Goal: Register for event/course

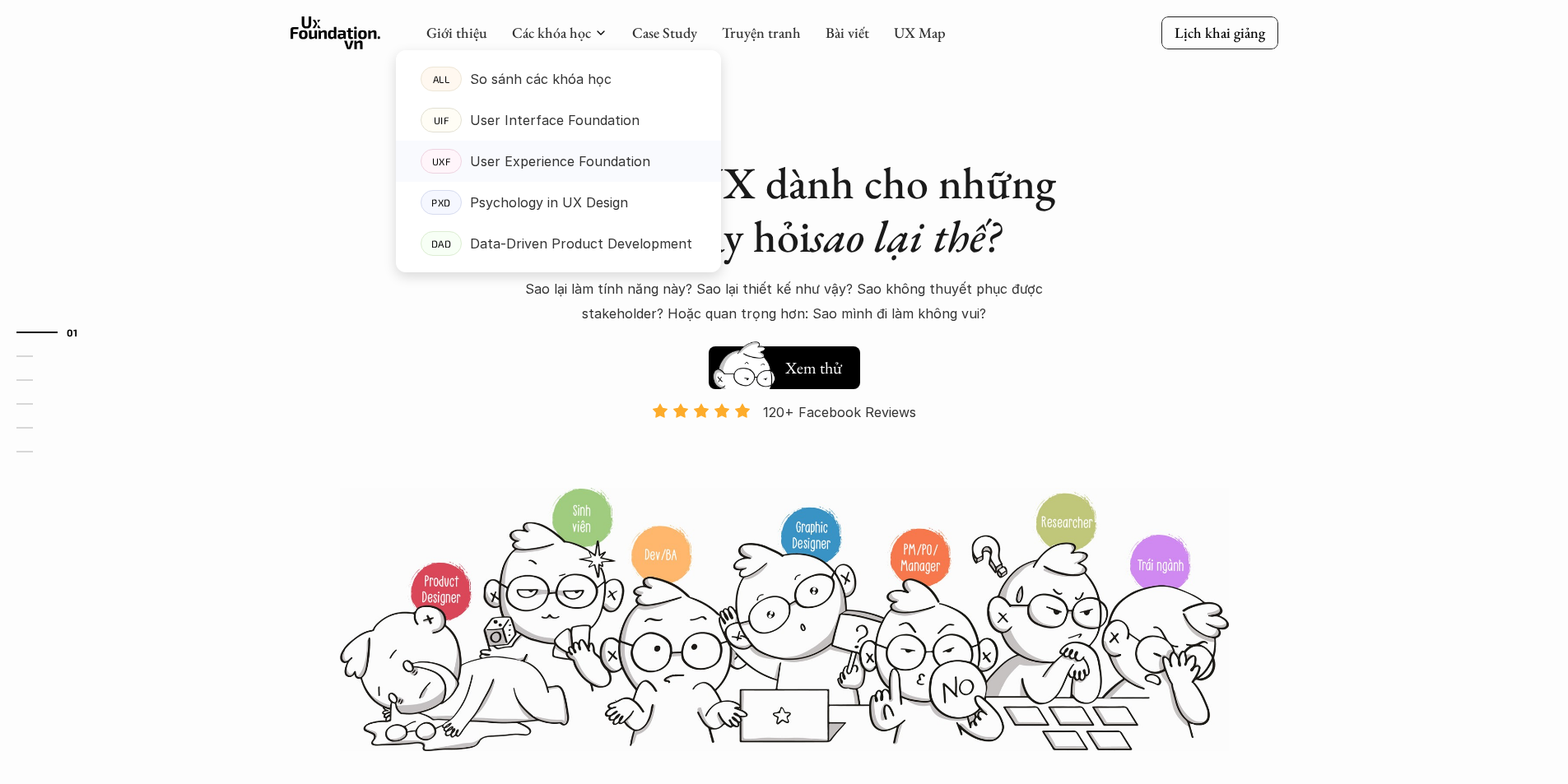
click at [501, 168] on p "User Experience Foundation" at bounding box center [560, 161] width 180 height 25
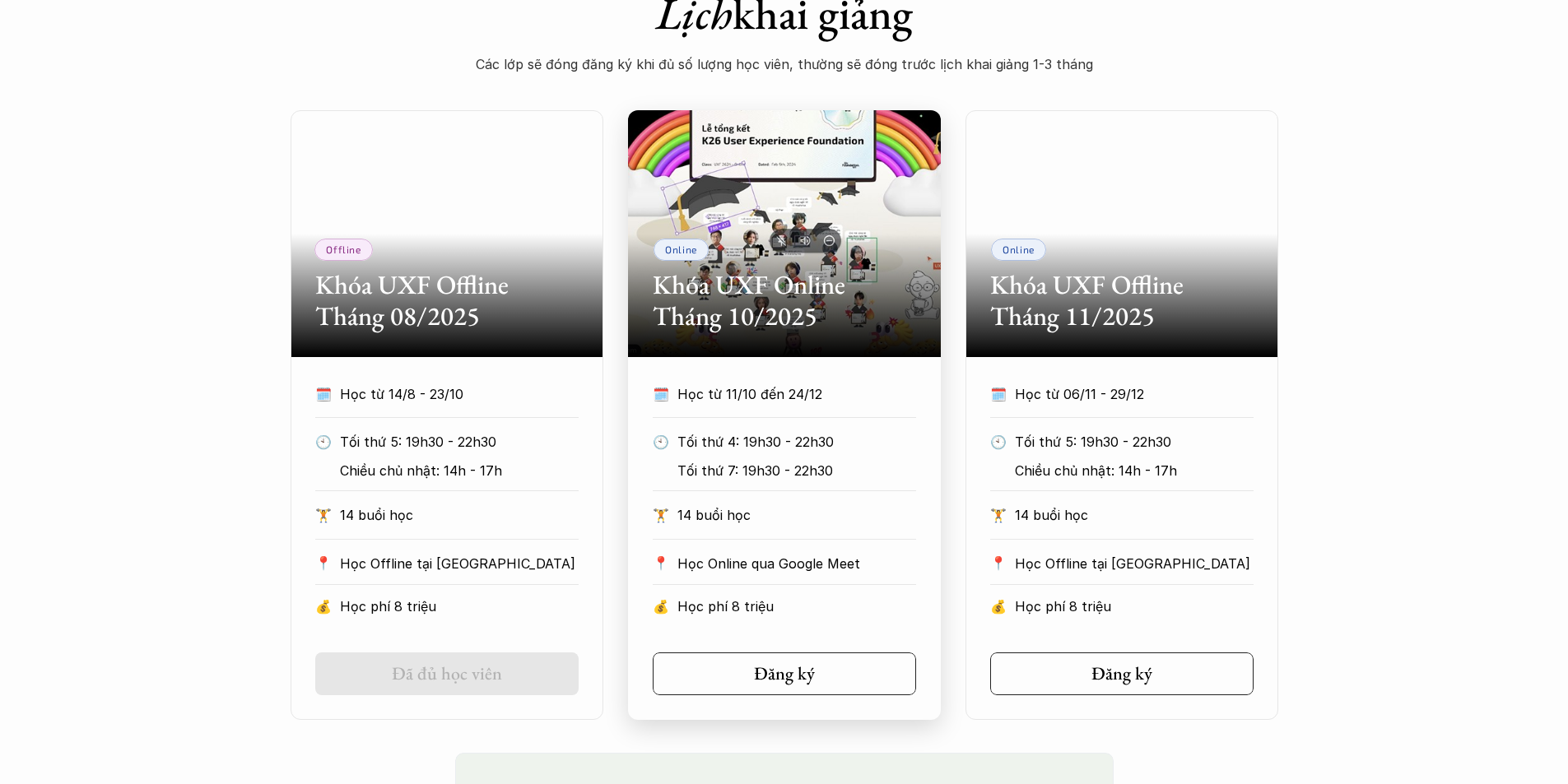
scroll to position [740, 0]
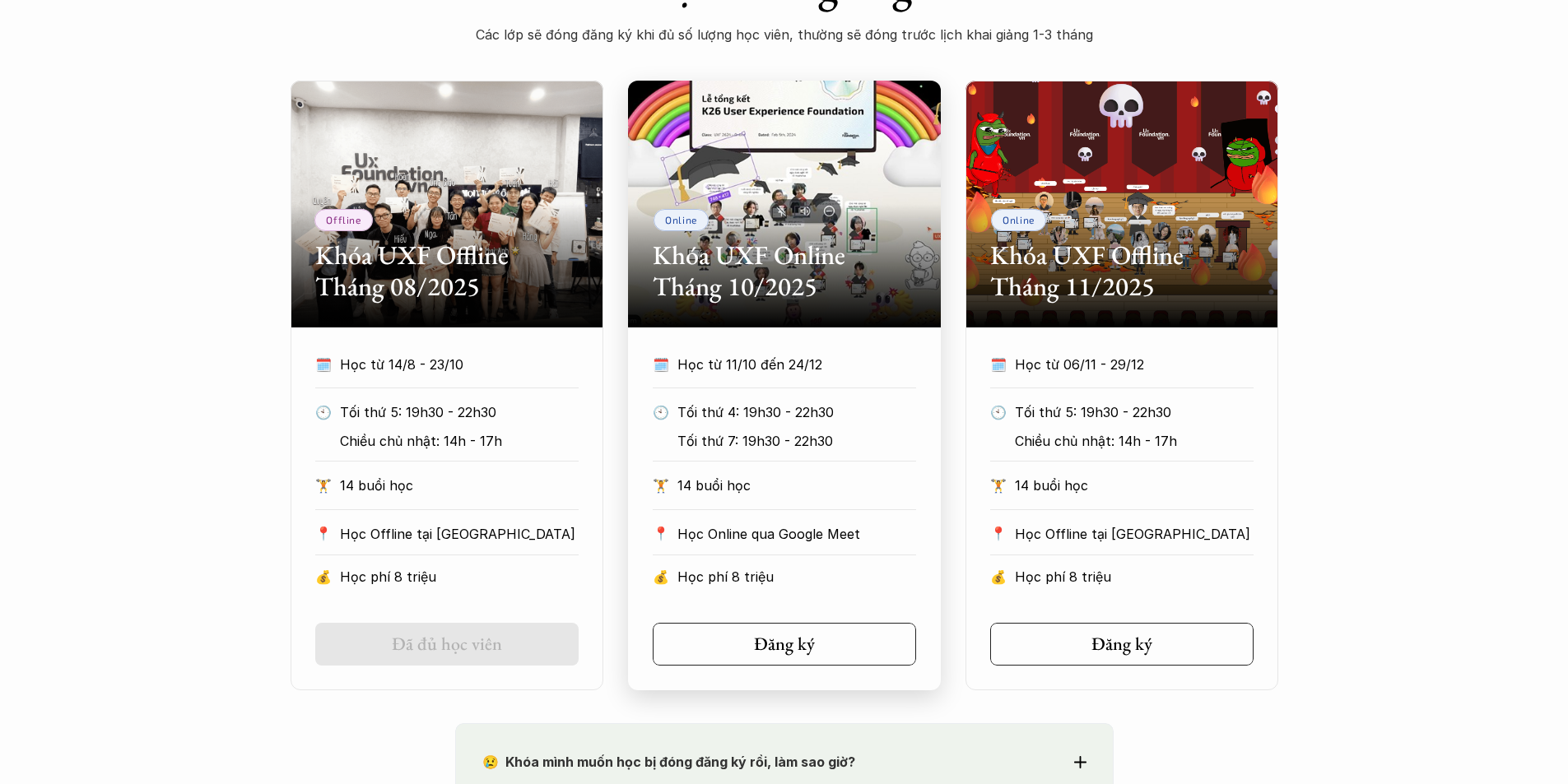
click at [909, 346] on section "Online Khóa UXF Online Tháng 10/2025 🗓️ Học từ 11/10 đến 24/12 🕙 Tối thứ 4: 19h…" at bounding box center [784, 386] width 313 height 610
click at [770, 163] on div "Online Khóa UXF Online Tháng 10/2025" at bounding box center [784, 204] width 313 height 247
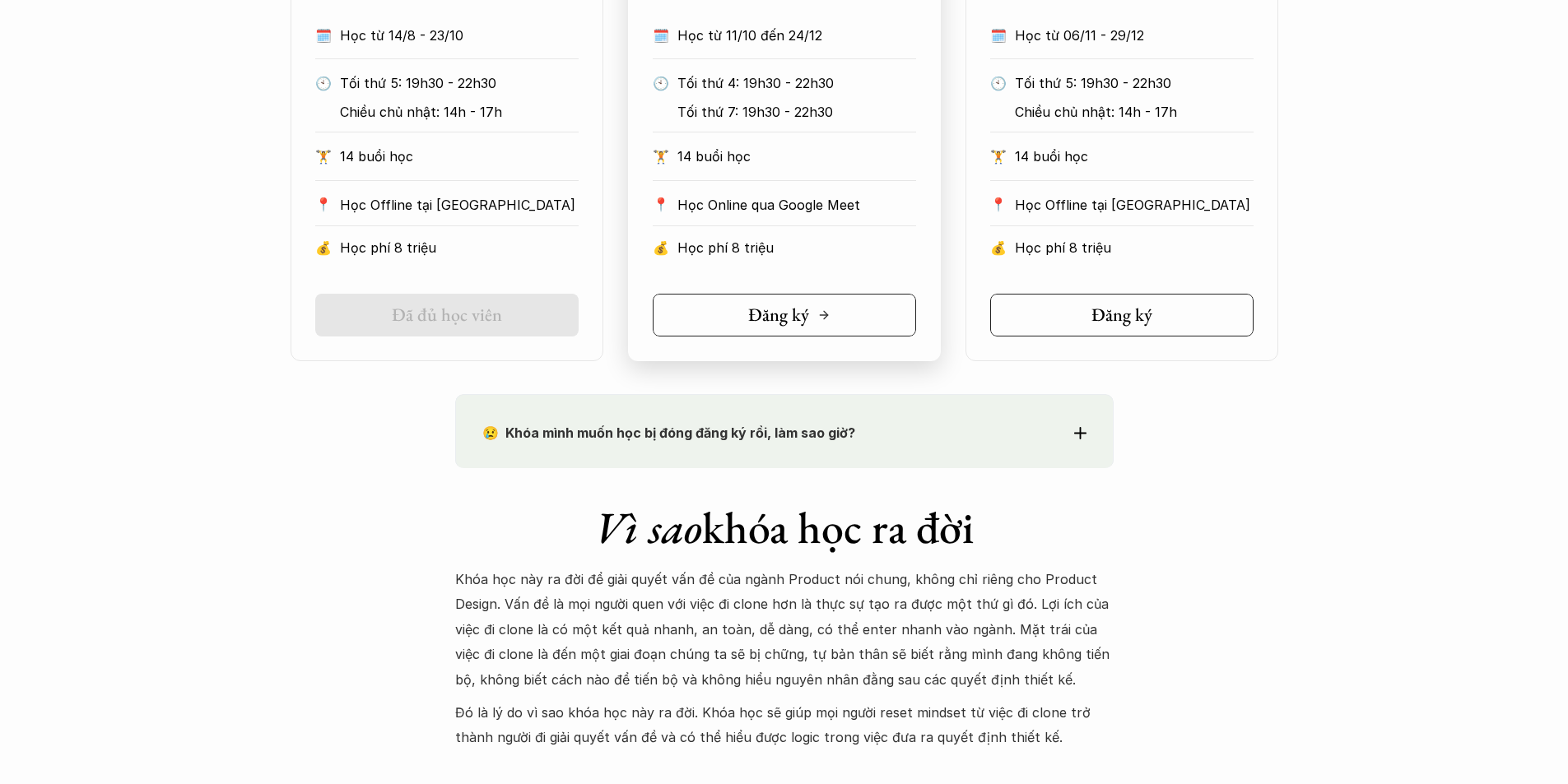
click at [761, 322] on h5 "Đăng ký" at bounding box center [778, 315] width 61 height 21
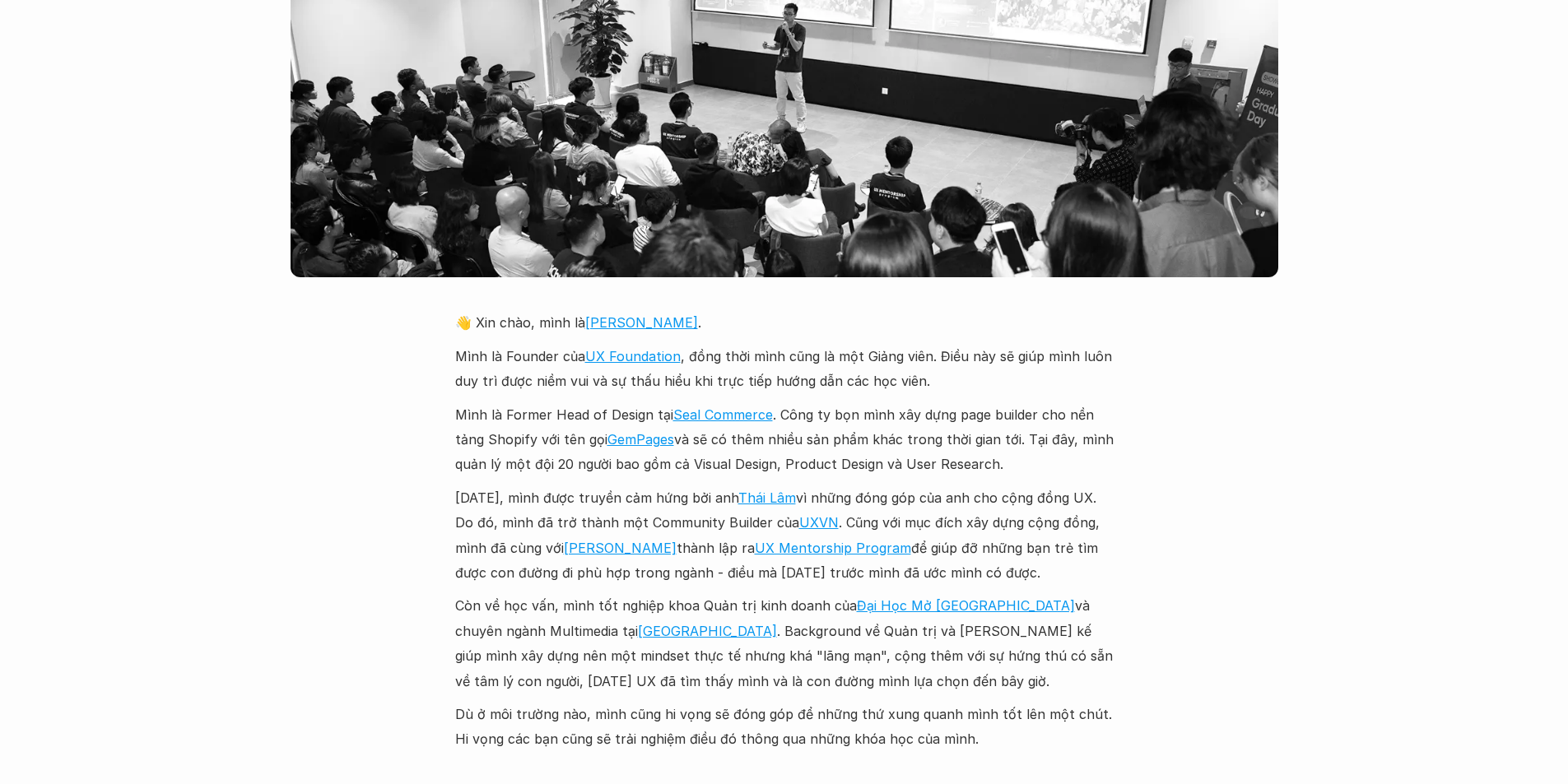
scroll to position [3703, 0]
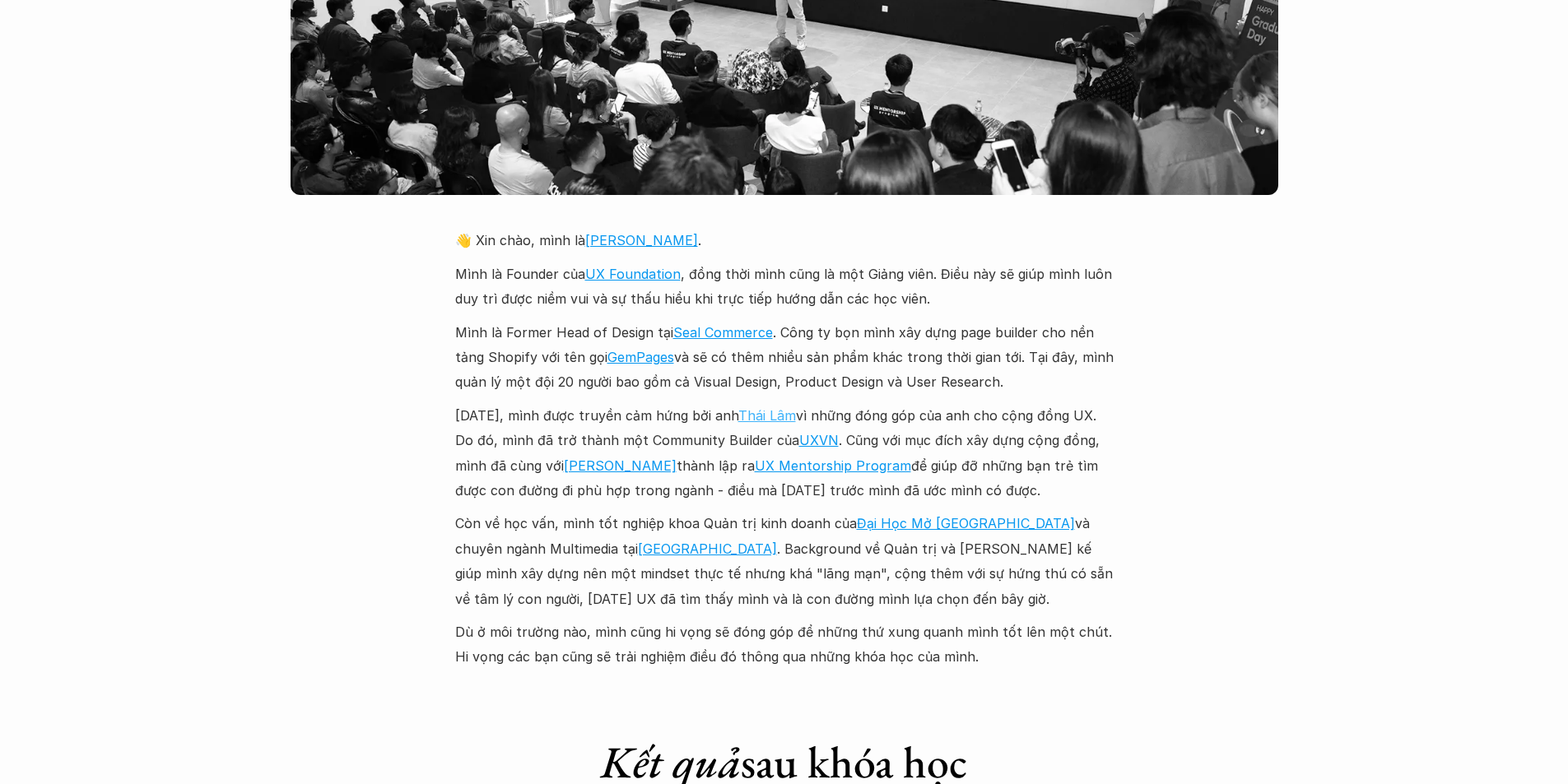
click at [775, 408] on link "Thái Lâm" at bounding box center [767, 415] width 58 height 16
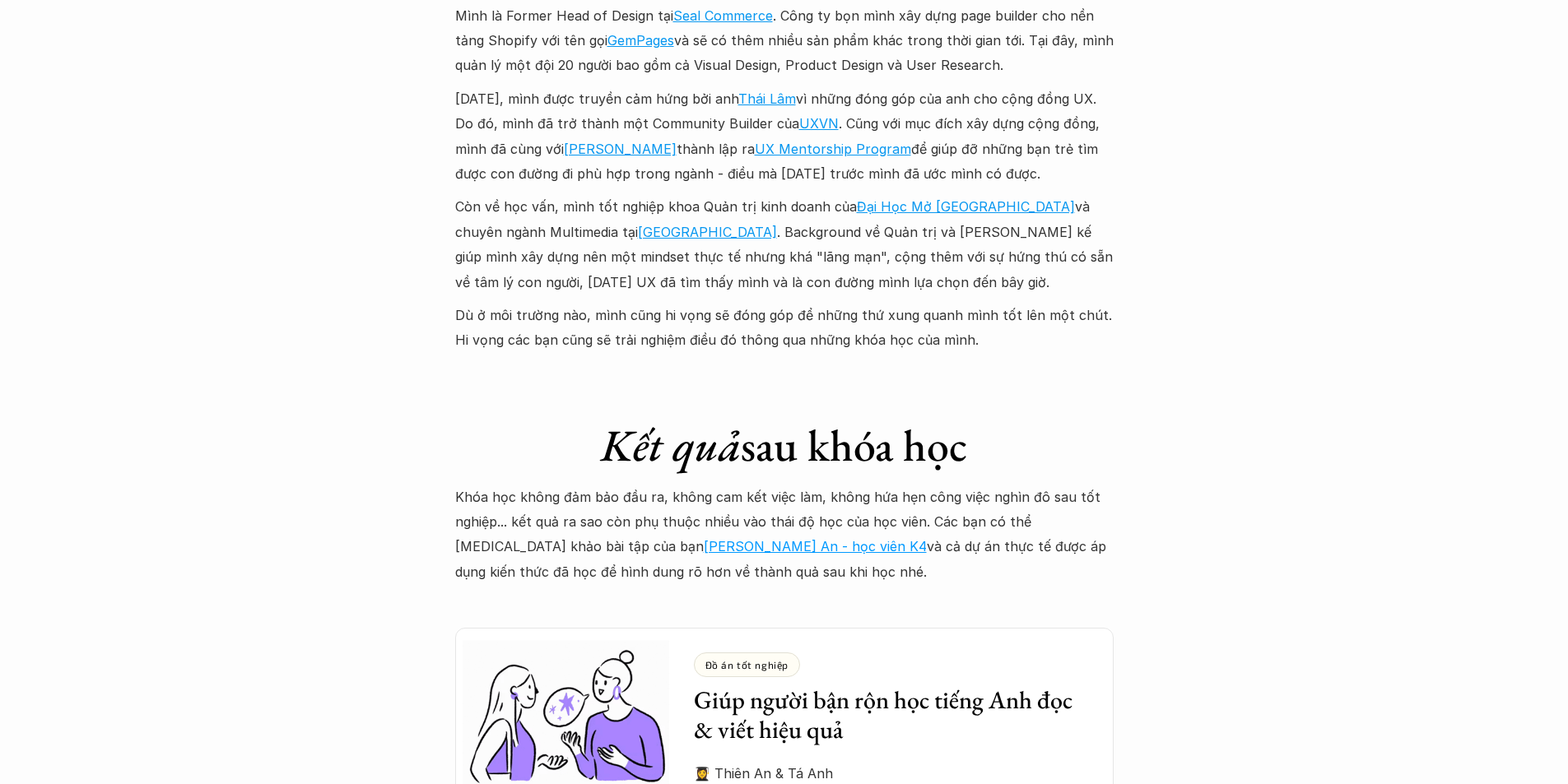
scroll to position [4362, 0]
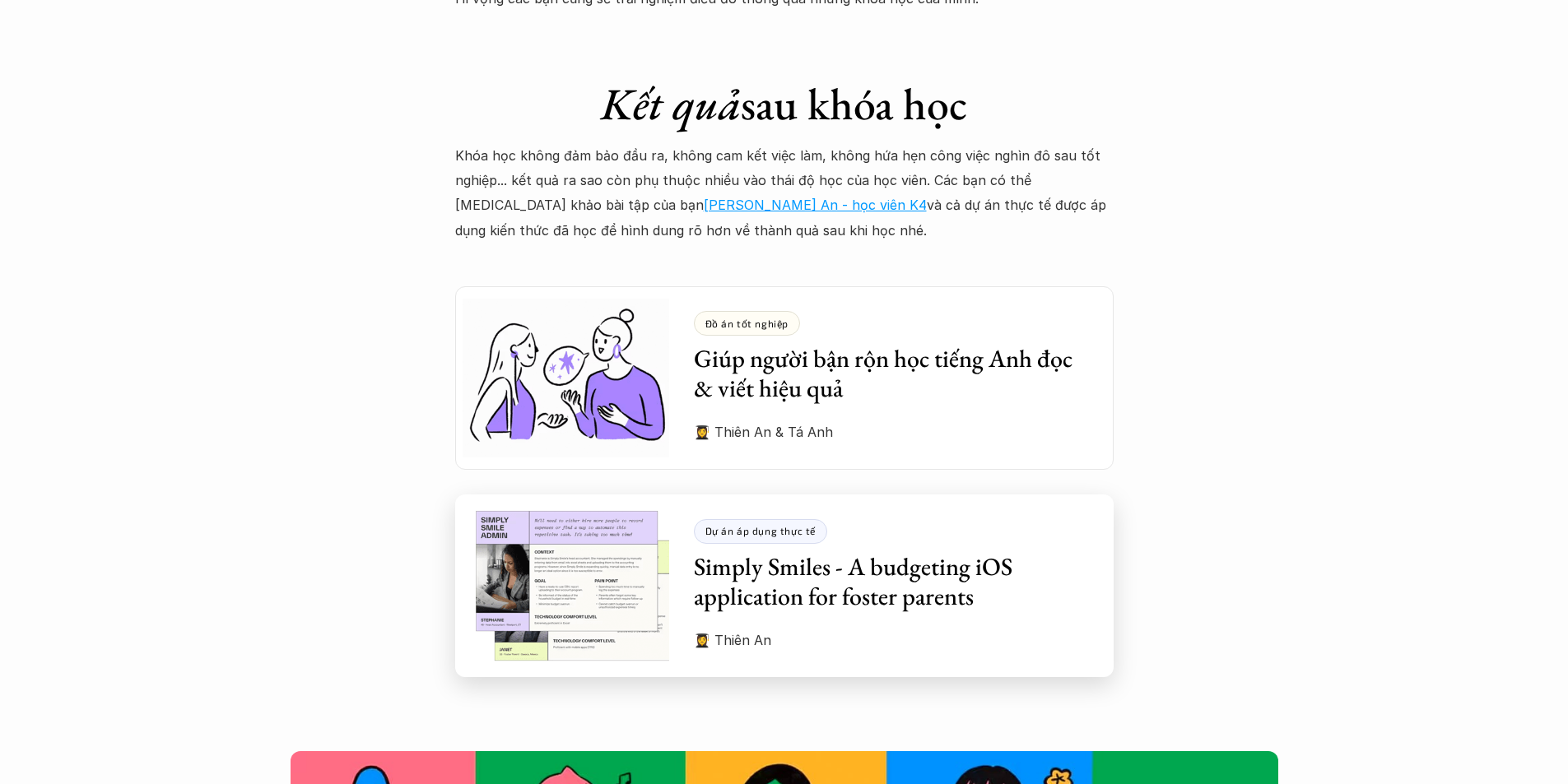
click at [806, 572] on h3 "Simply Smiles - A budgeting iOS application for foster parents" at bounding box center [891, 581] width 395 height 59
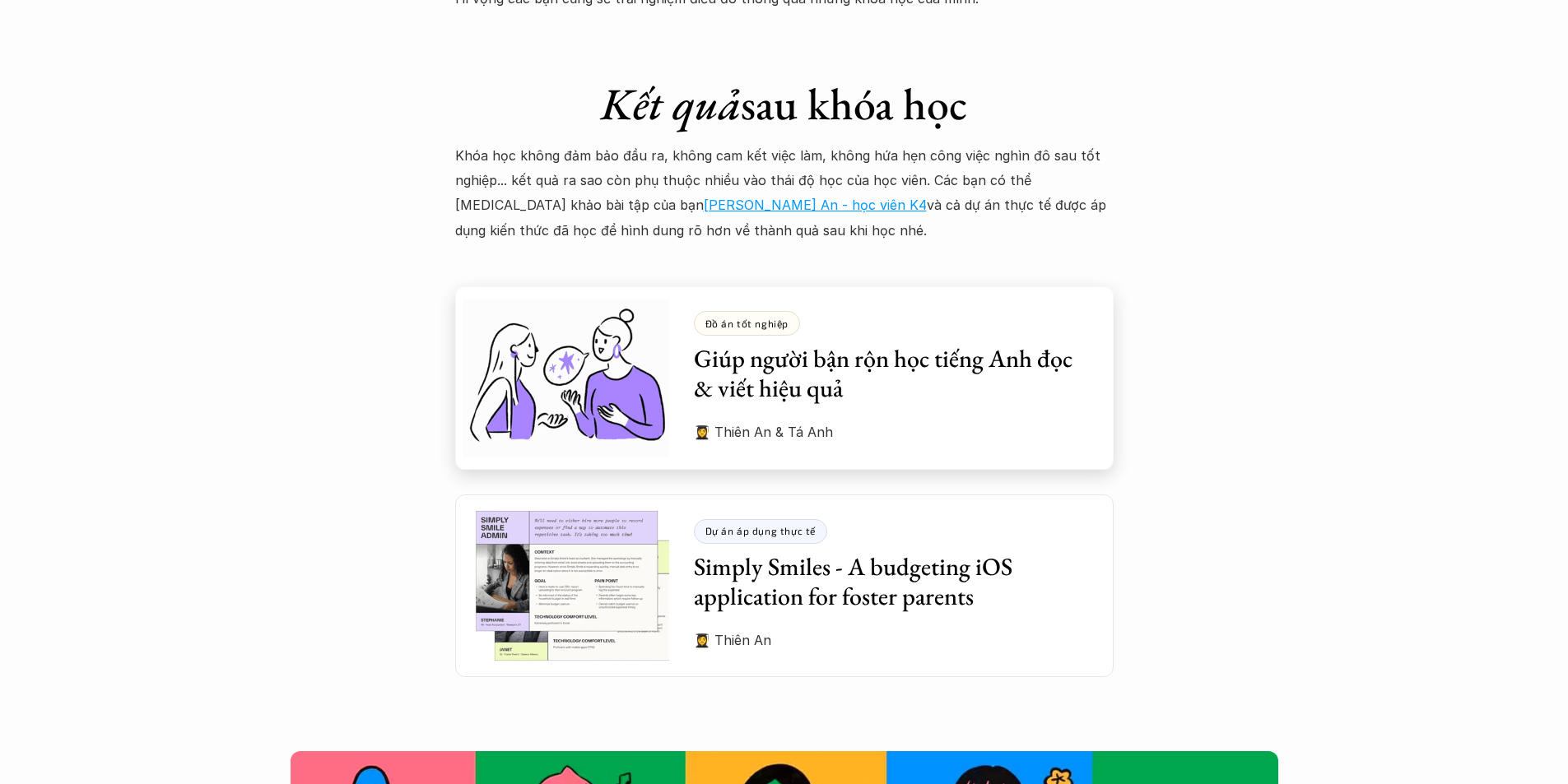
scroll to position [3703, 0]
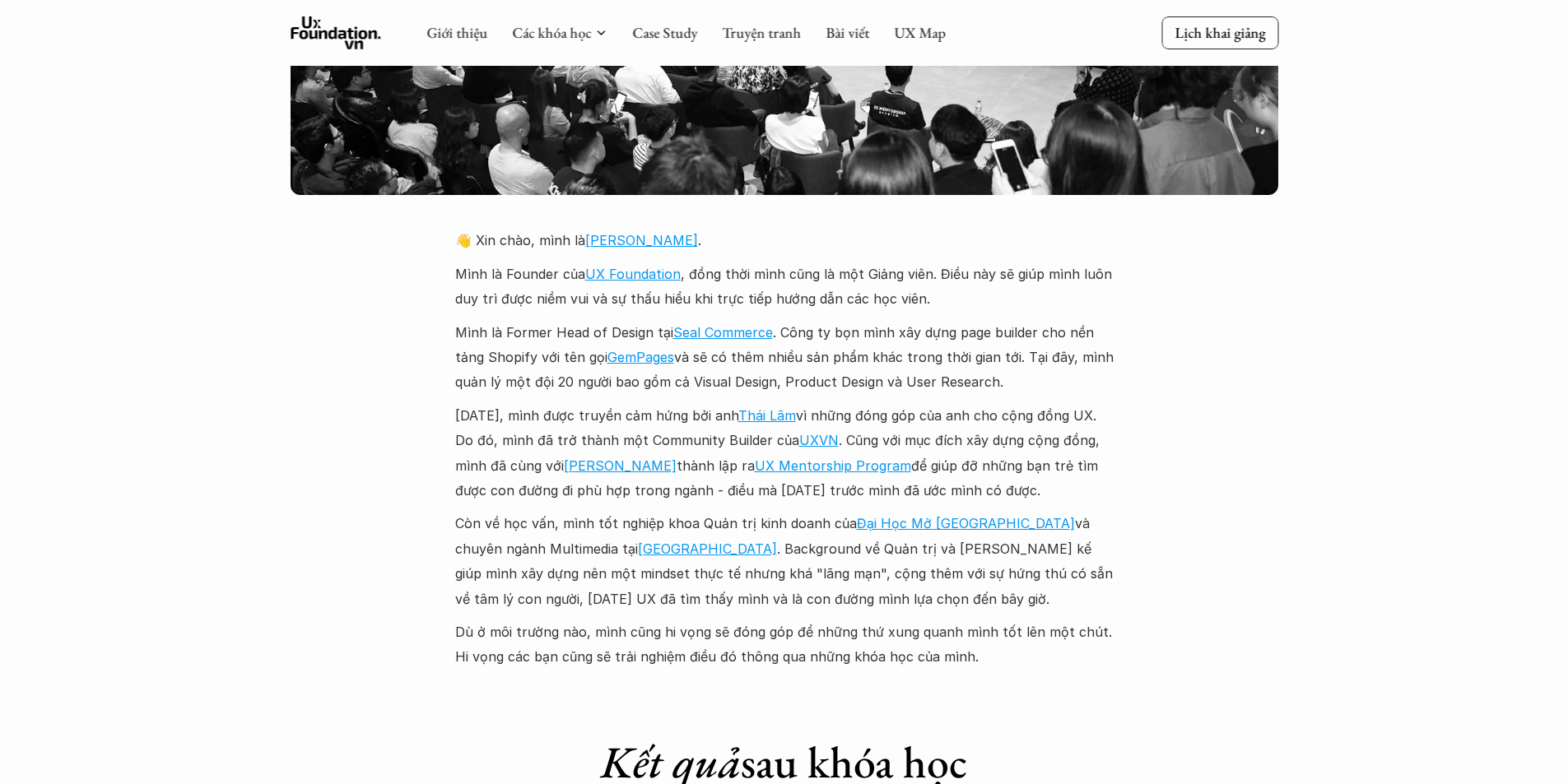
click at [618, 26] on div "Giới thiệu Các khóa học Case Study Truyện tranh Bài viết UX Map" at bounding box center [686, 32] width 520 height 33
click at [607, 34] on div "Giới thiệu Các khóa học Case Study Truyện tranh Bài viết UX Map" at bounding box center [686, 32] width 520 height 33
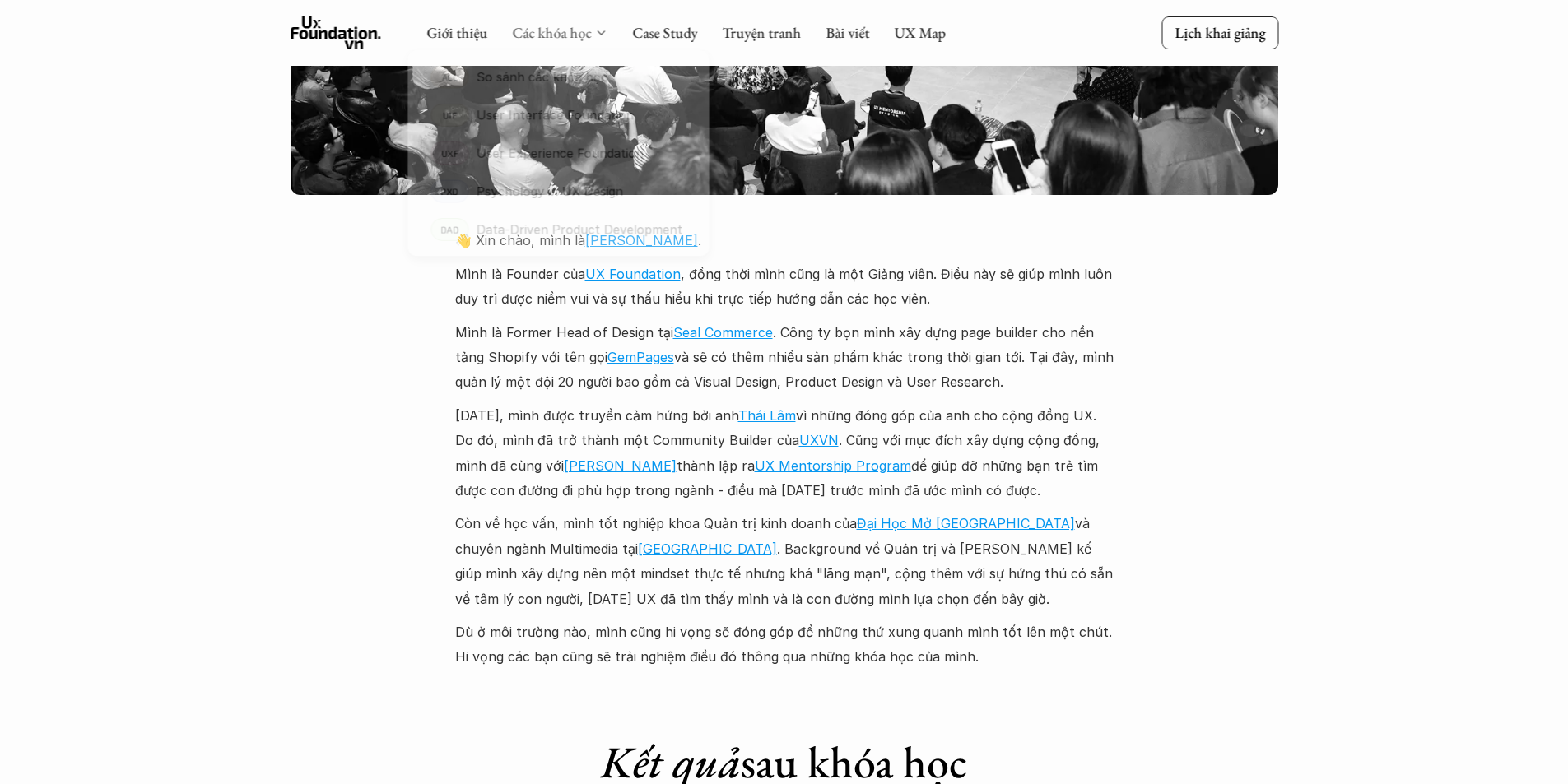
click at [589, 31] on link "Các khóa học" at bounding box center [551, 32] width 79 height 19
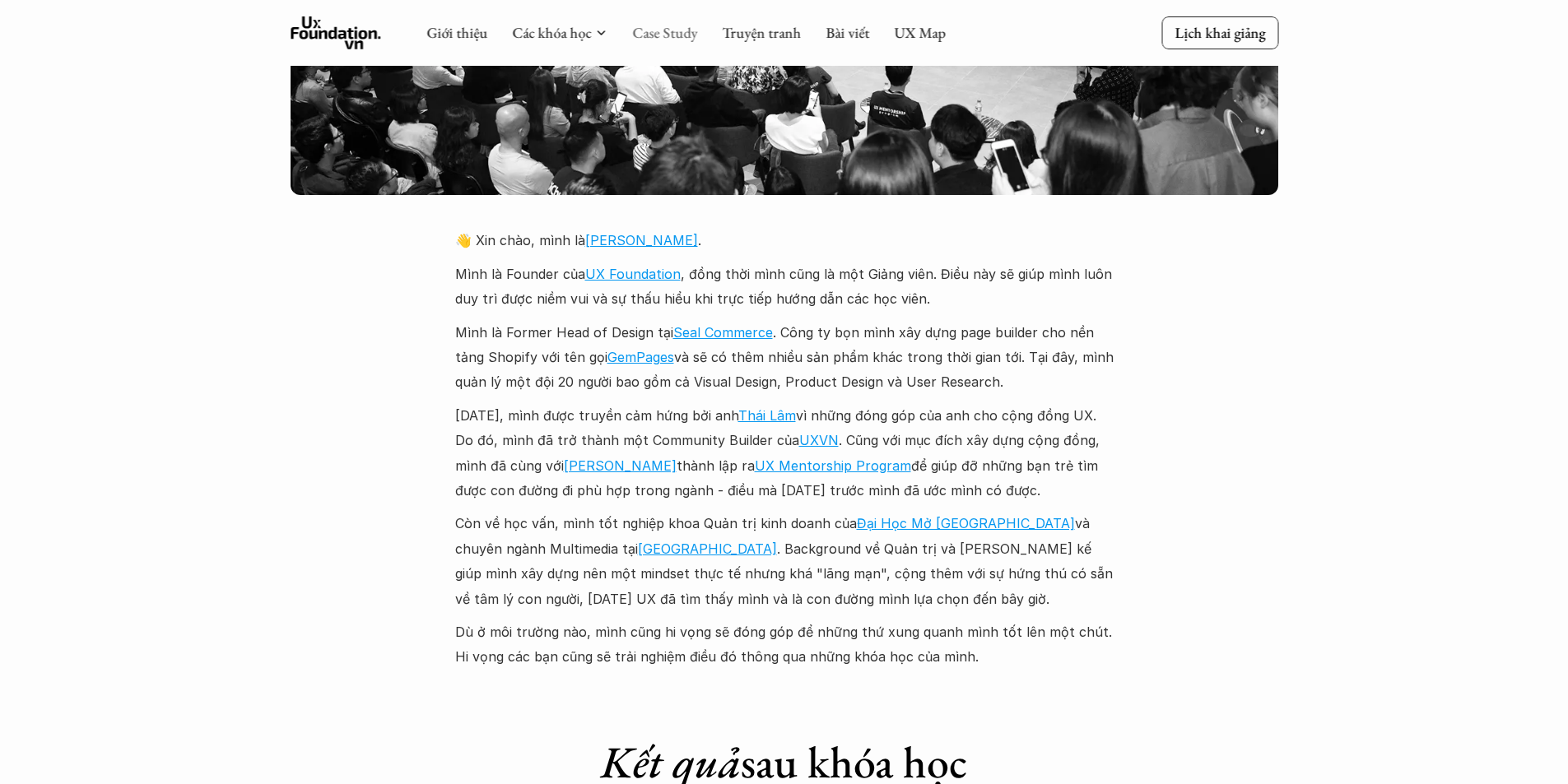
click at [653, 29] on link "Case Study" at bounding box center [665, 32] width 65 height 19
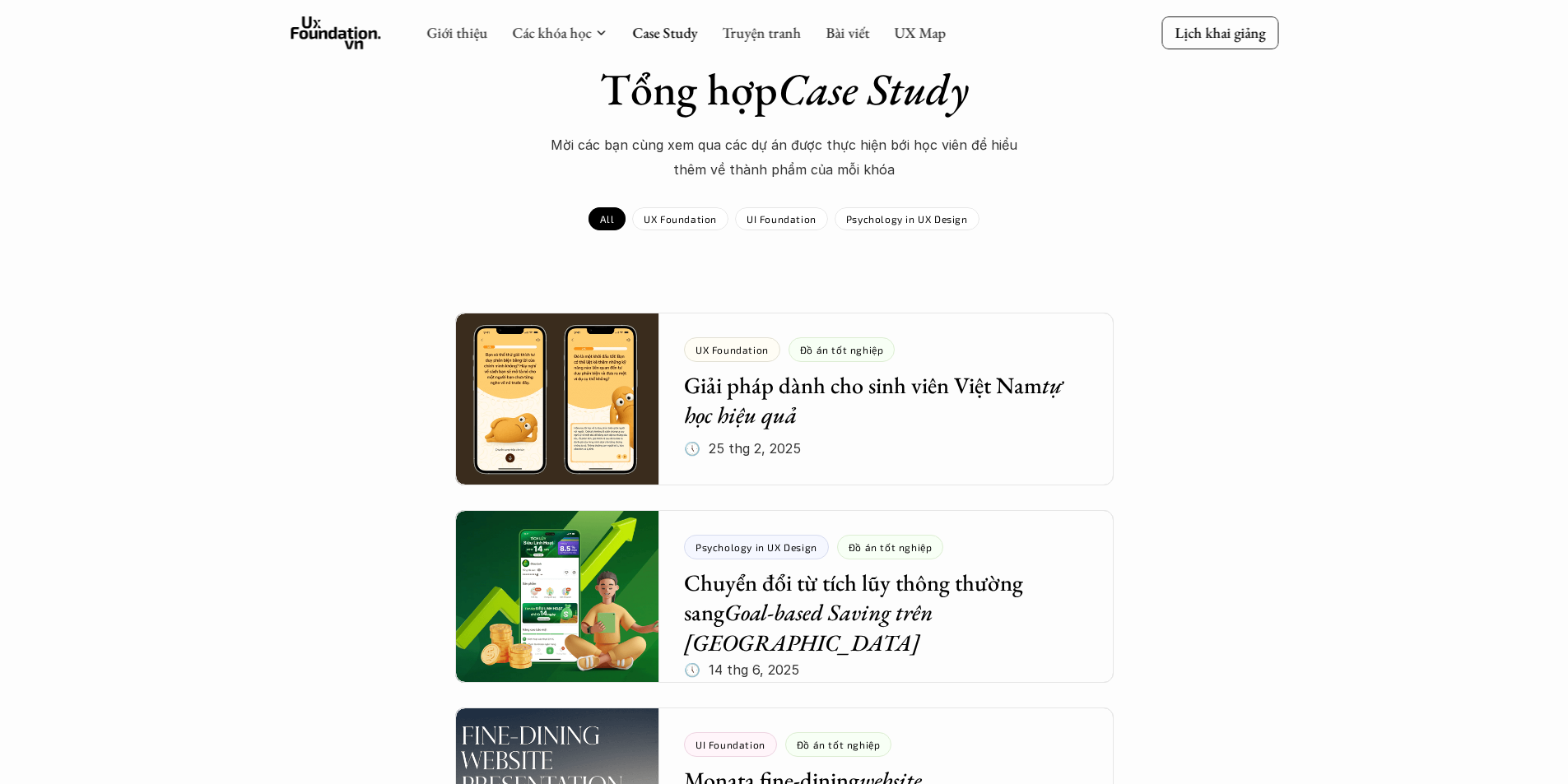
scroll to position [165, 0]
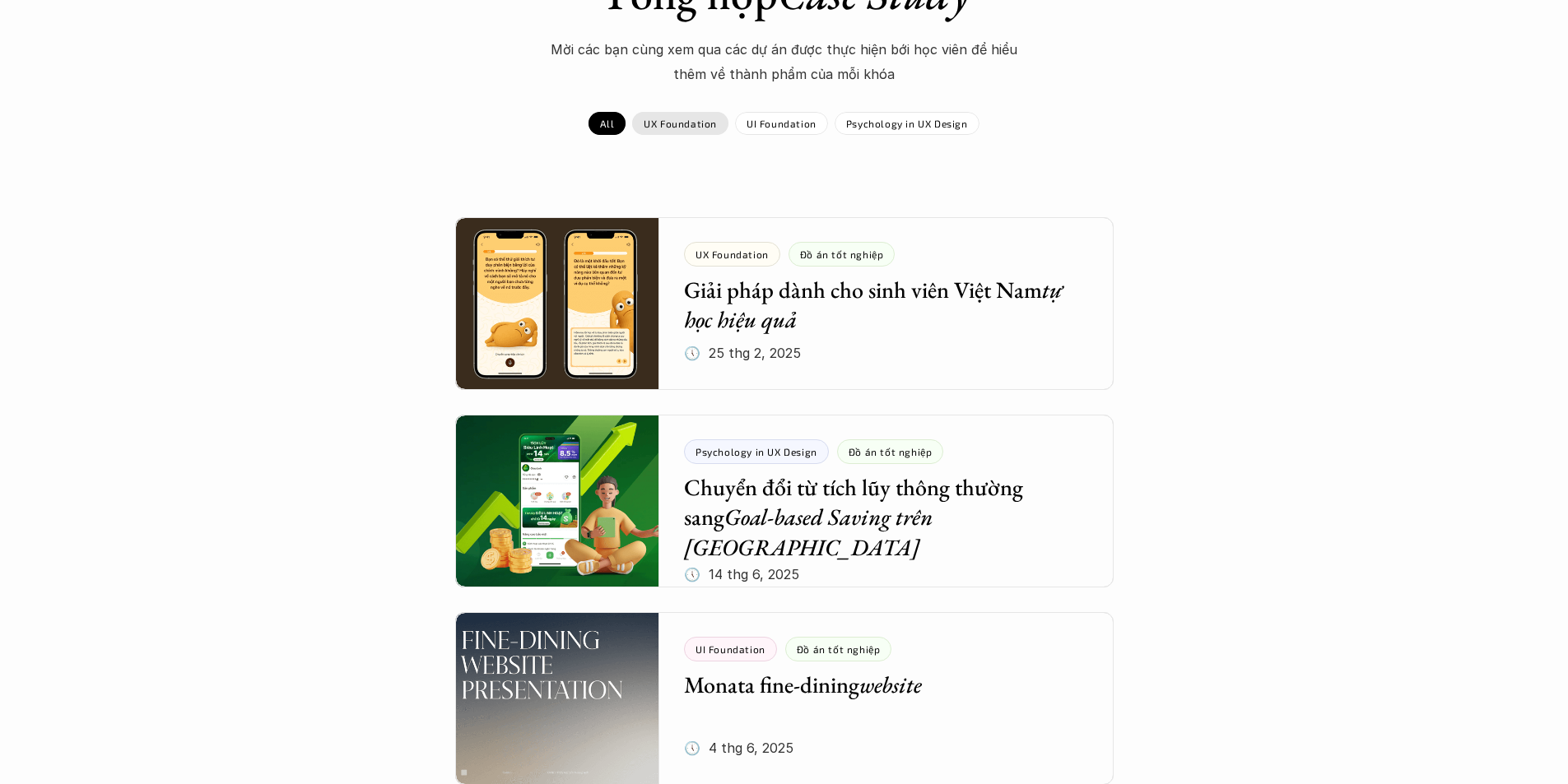
click at [713, 127] on p "UX Foundation" at bounding box center [680, 124] width 73 height 12
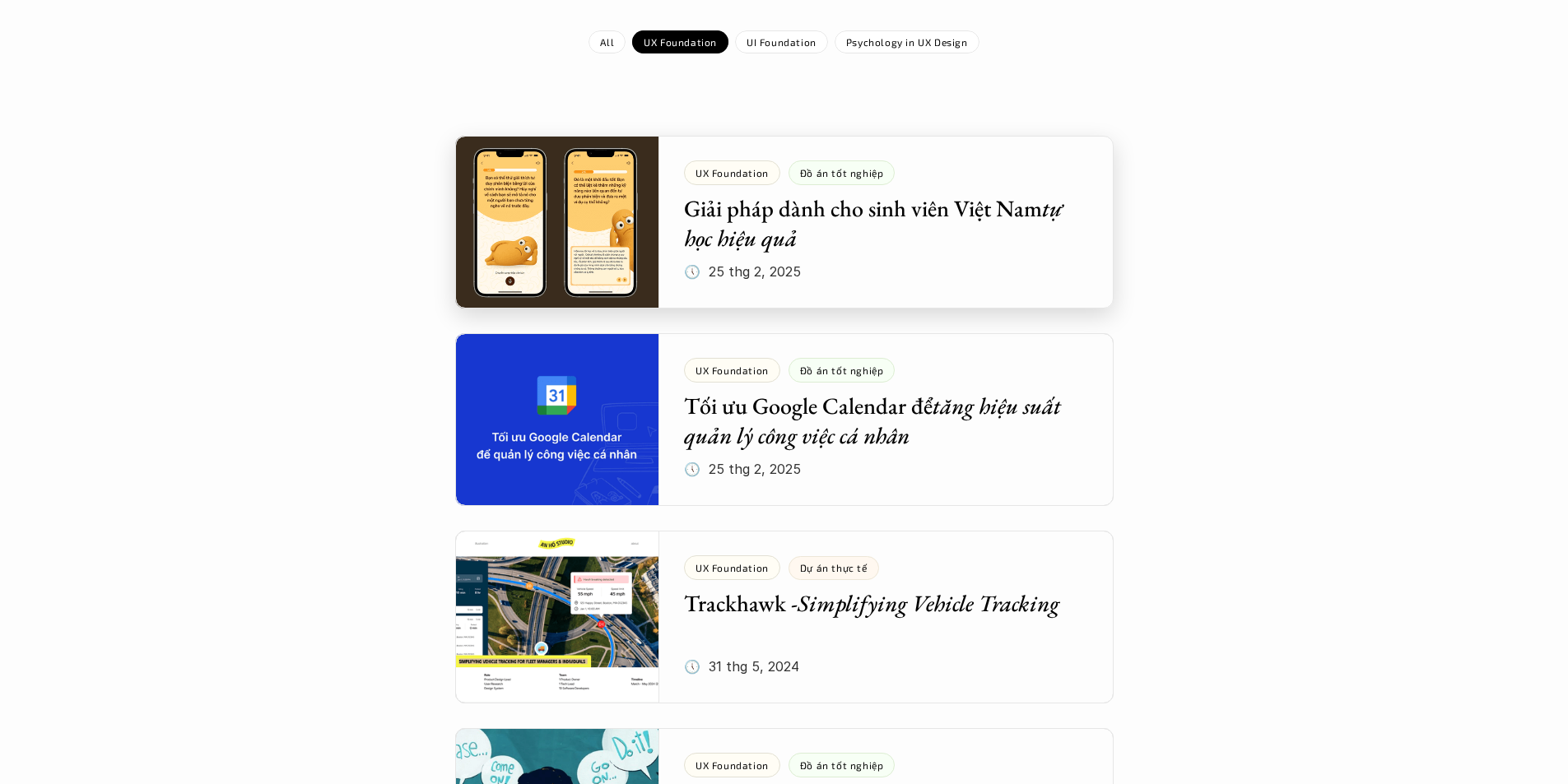
scroll to position [247, 0]
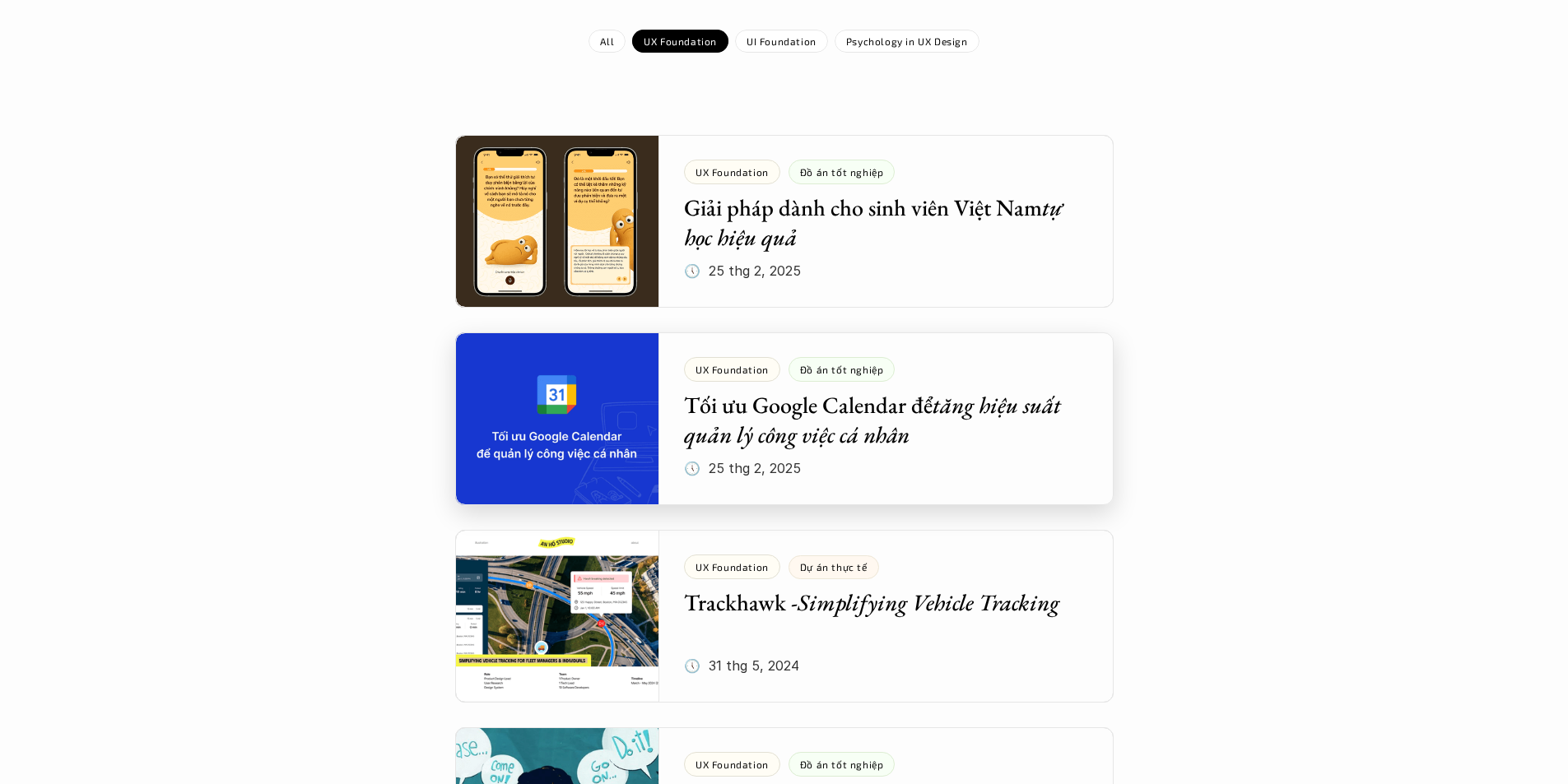
click at [855, 385] on div at bounding box center [784, 419] width 659 height 173
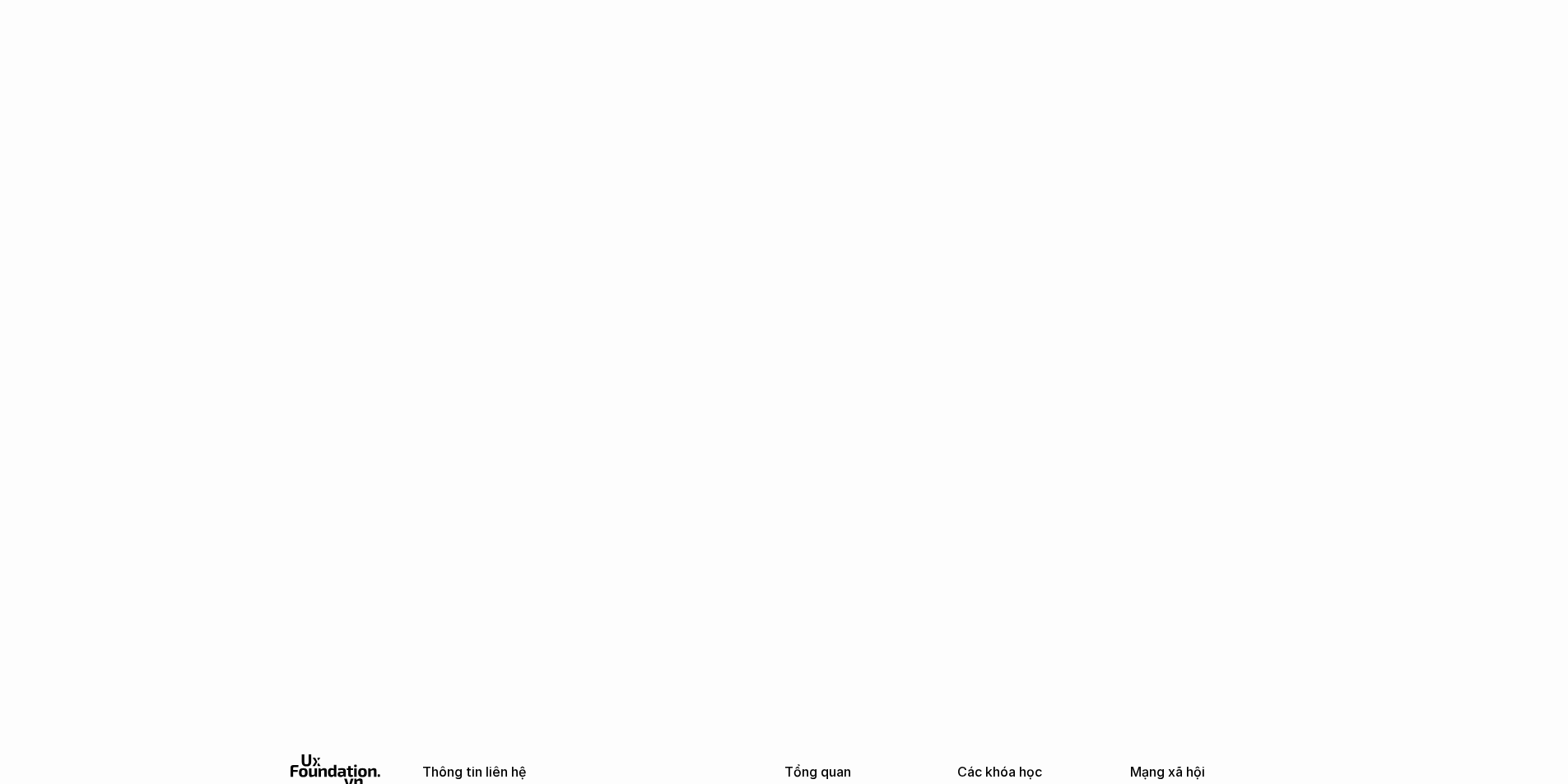
scroll to position [2486, 0]
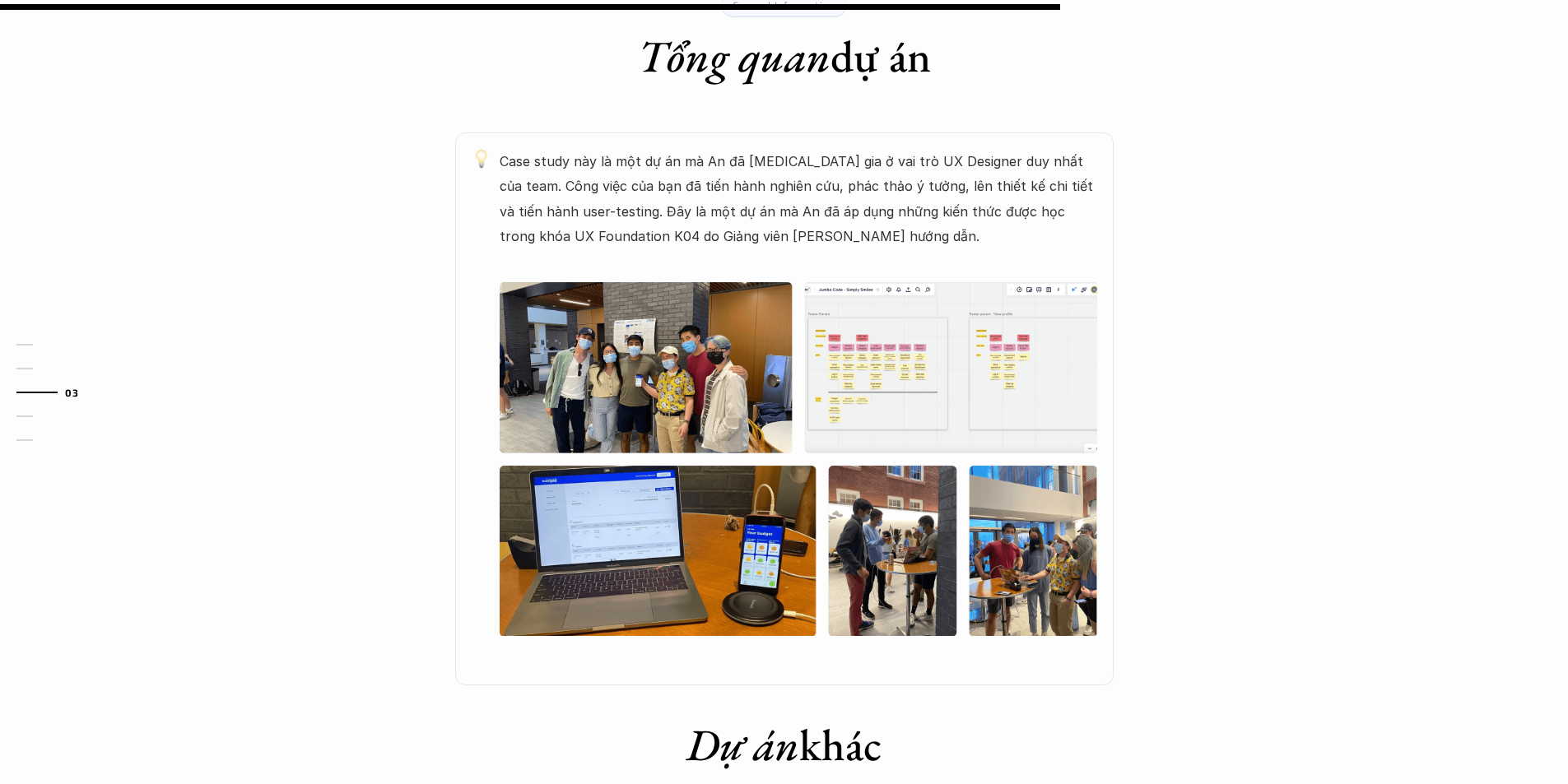
scroll to position [823, 0]
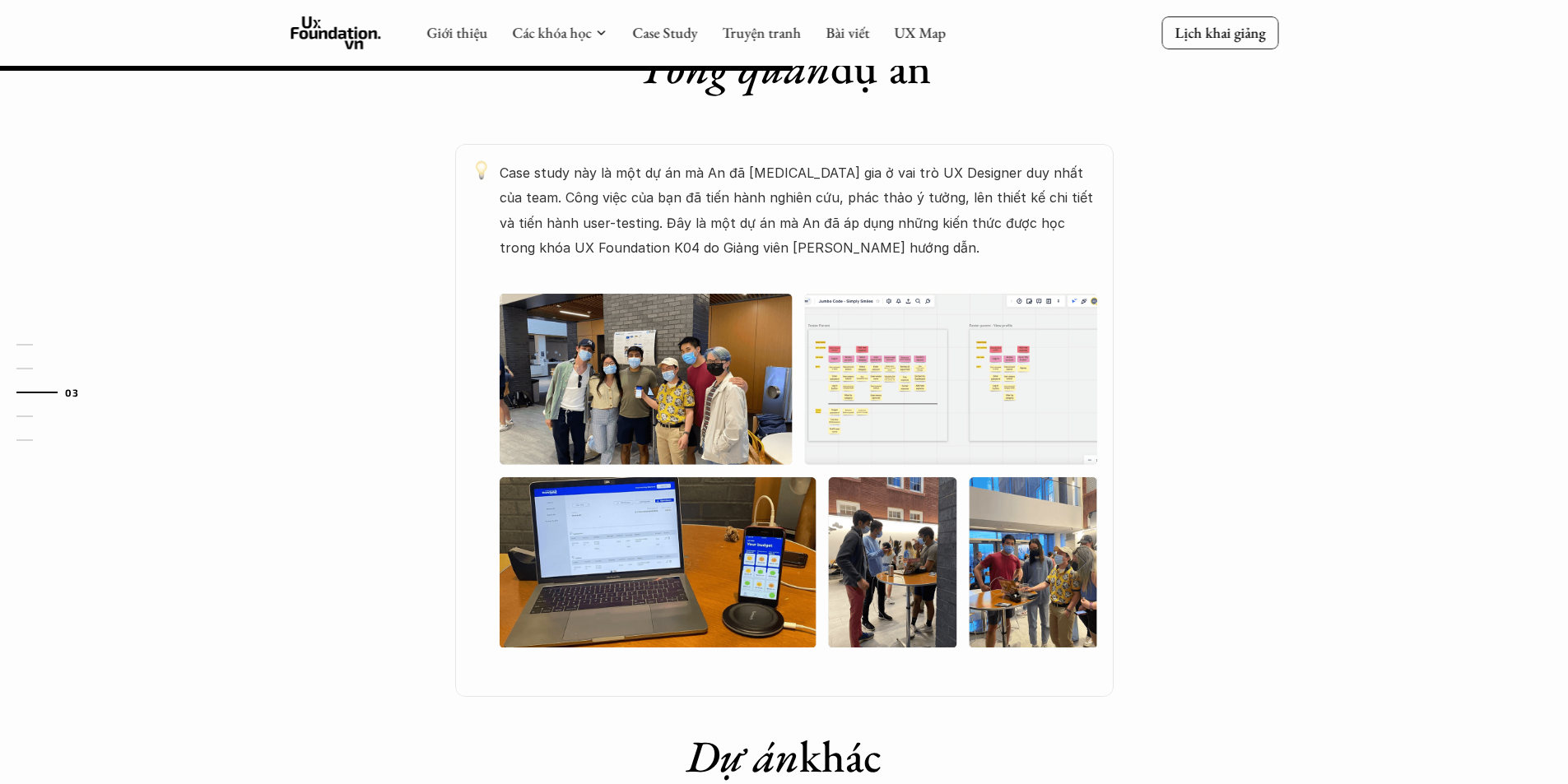
click at [909, 337] on img at bounding box center [799, 470] width 597 height 354
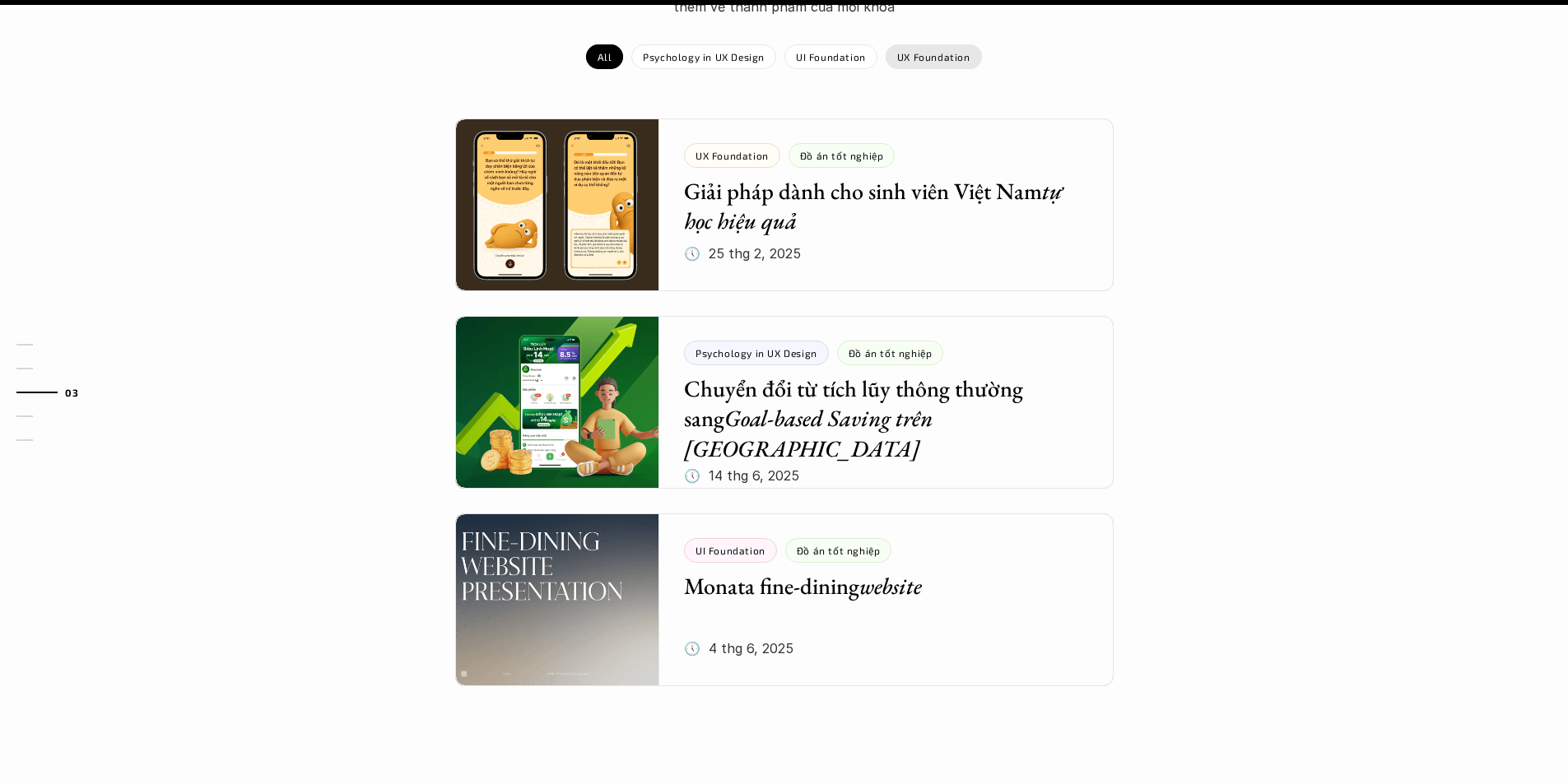
scroll to position [1646, 0]
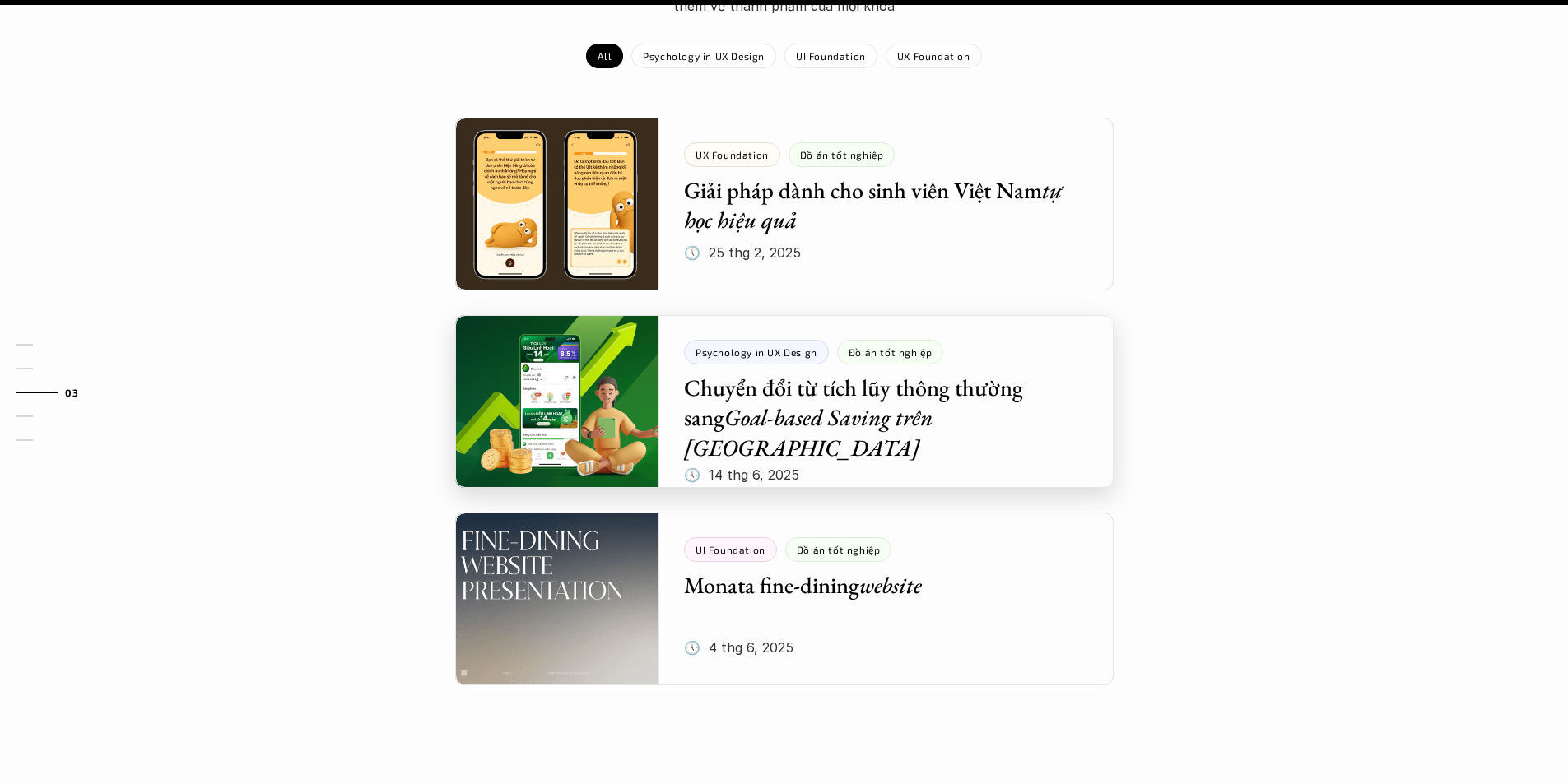
click at [893, 394] on div at bounding box center [784, 401] width 659 height 173
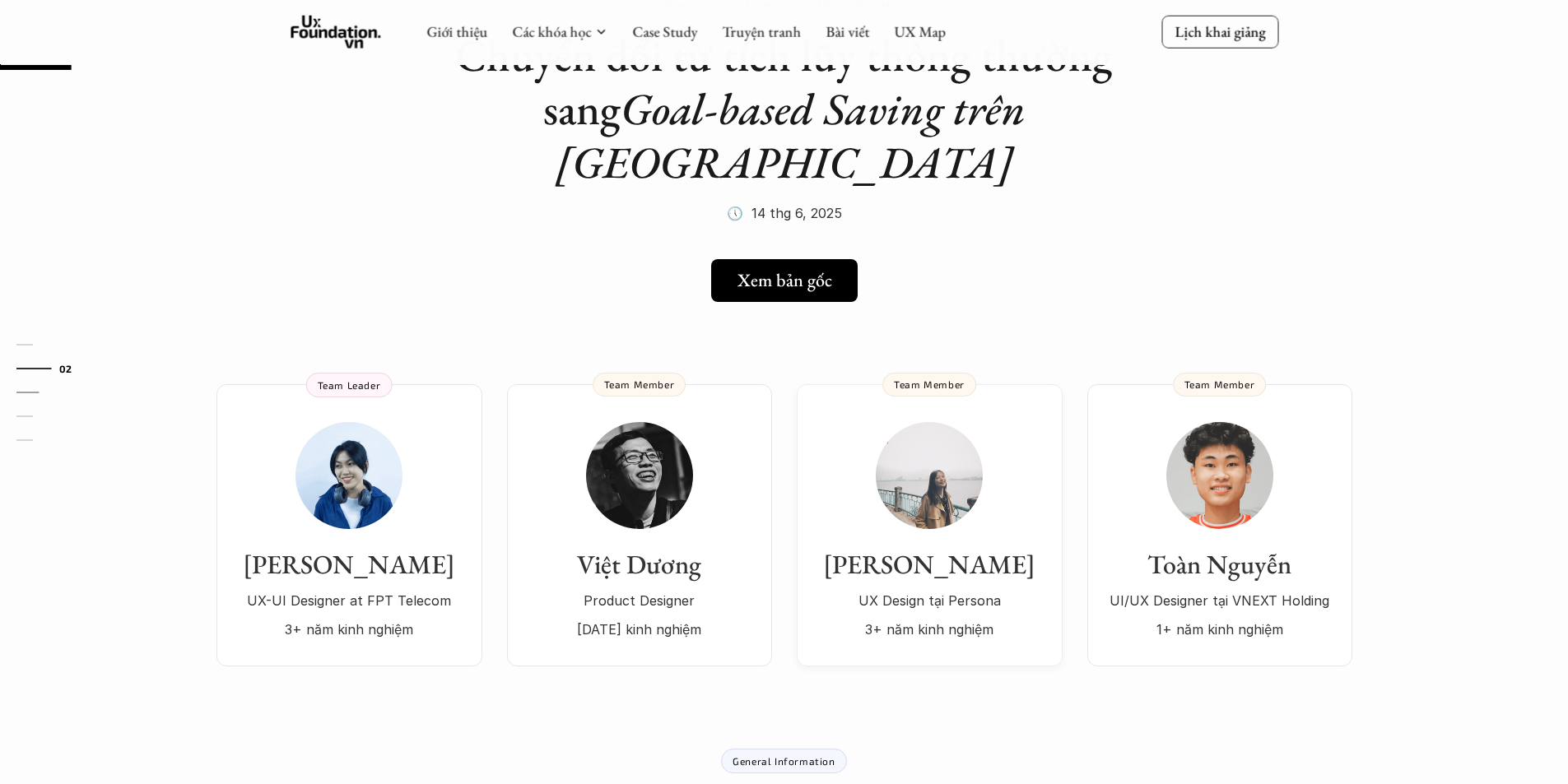
scroll to position [82, 0]
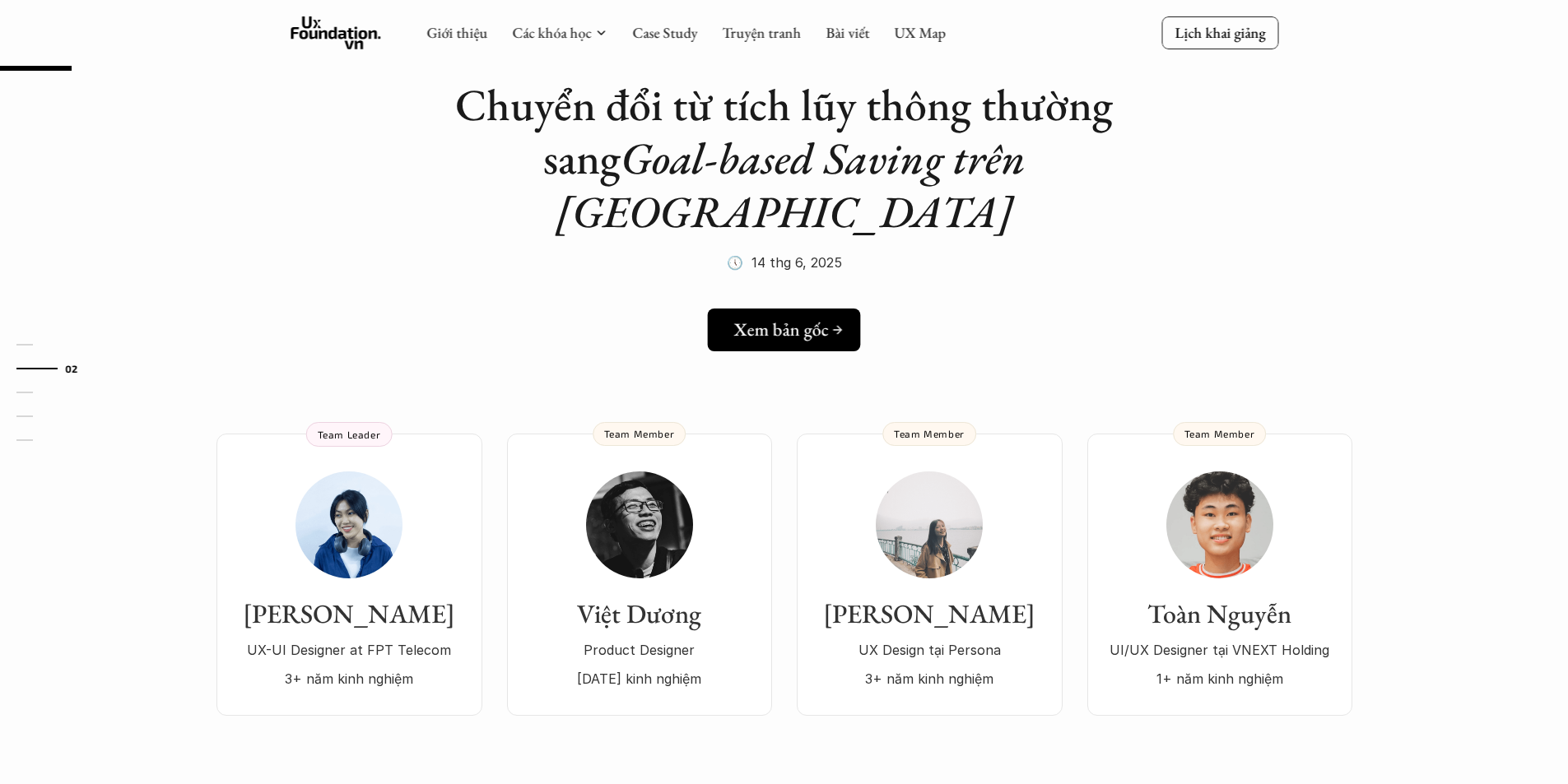
click at [820, 309] on link "Xem bản gốc" at bounding box center [784, 330] width 153 height 43
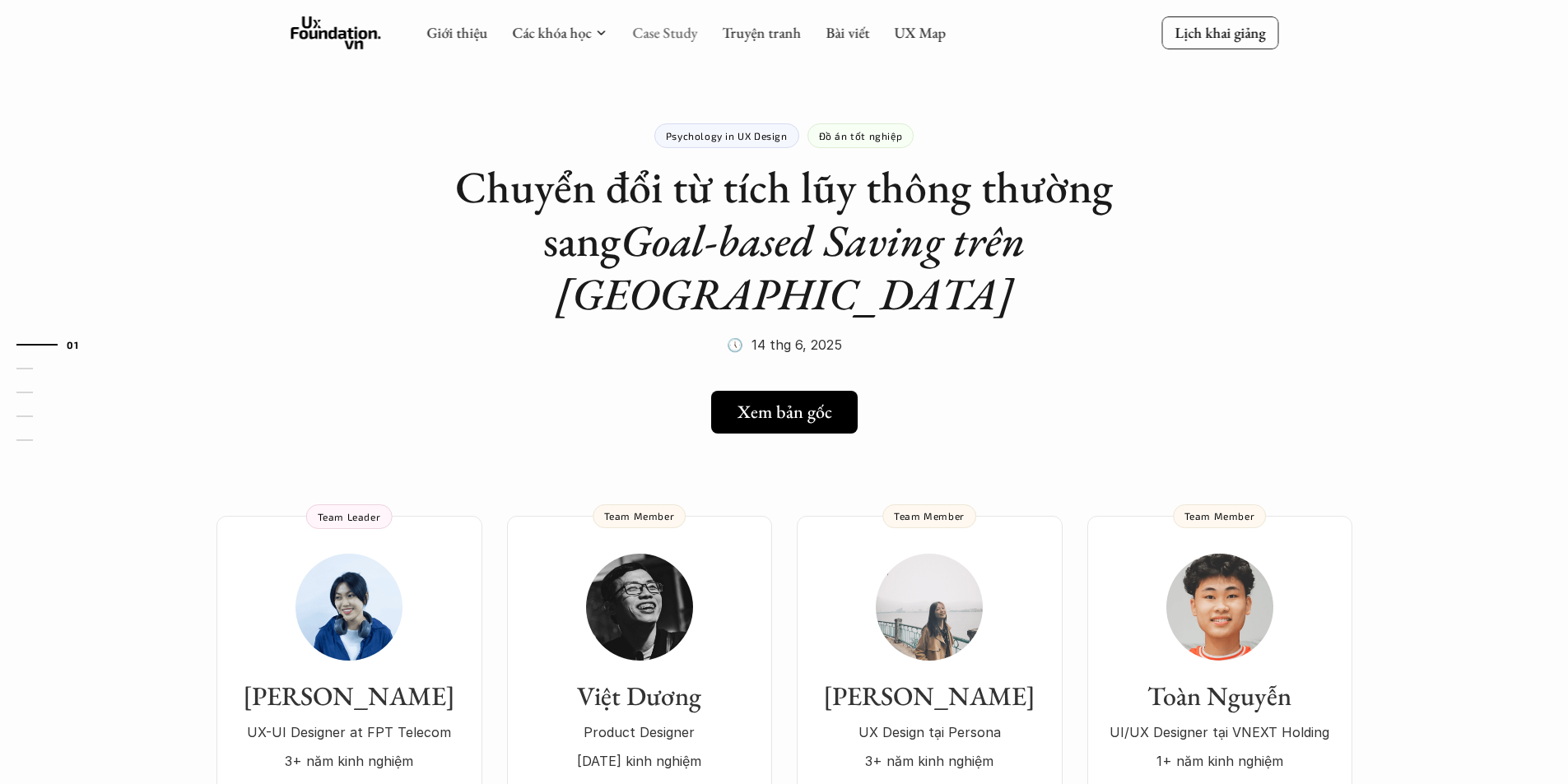
click at [642, 28] on link "Case Study" at bounding box center [665, 32] width 65 height 19
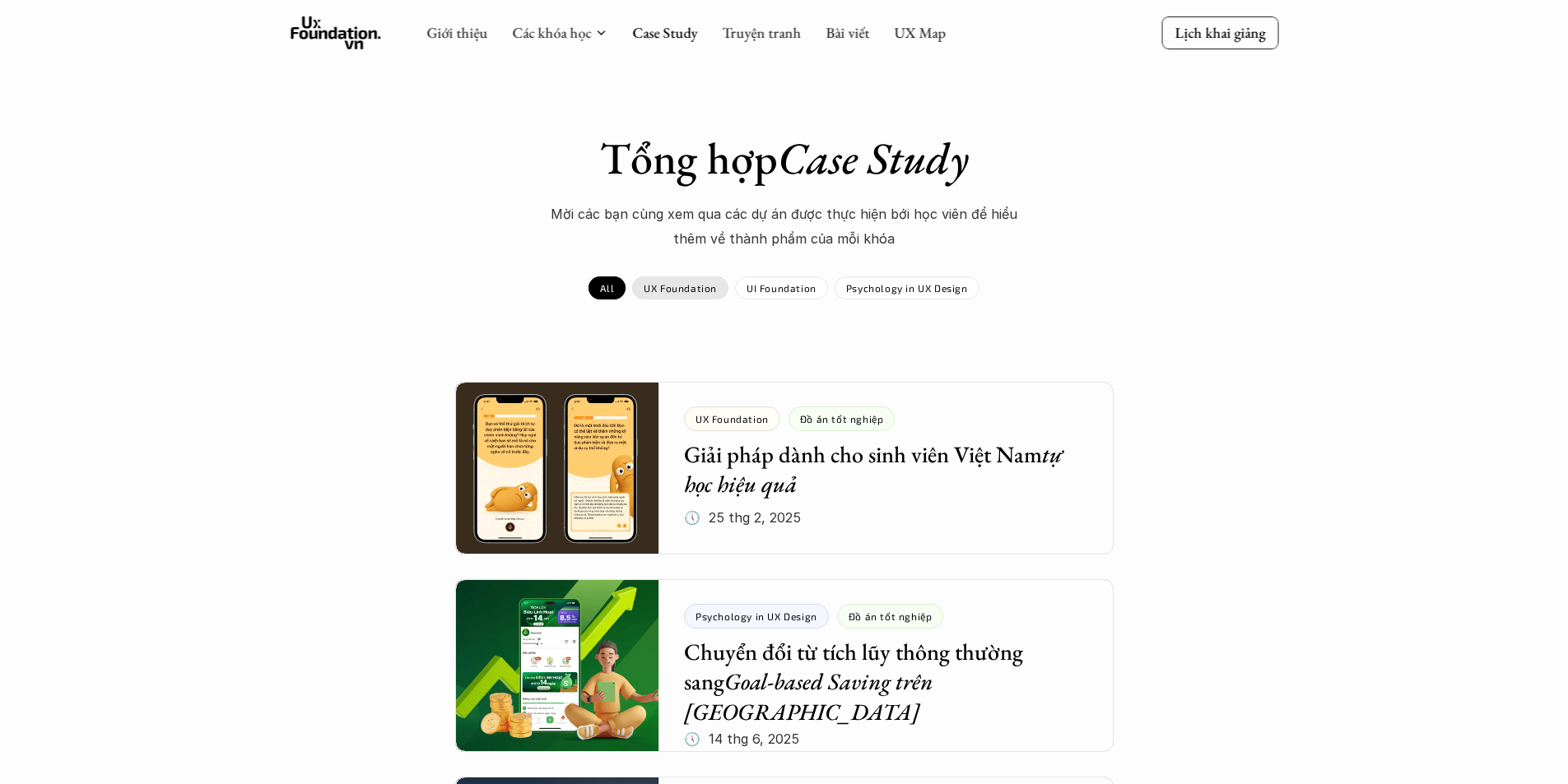
click at [717, 291] on div "UX Foundation" at bounding box center [680, 287] width 96 height 23
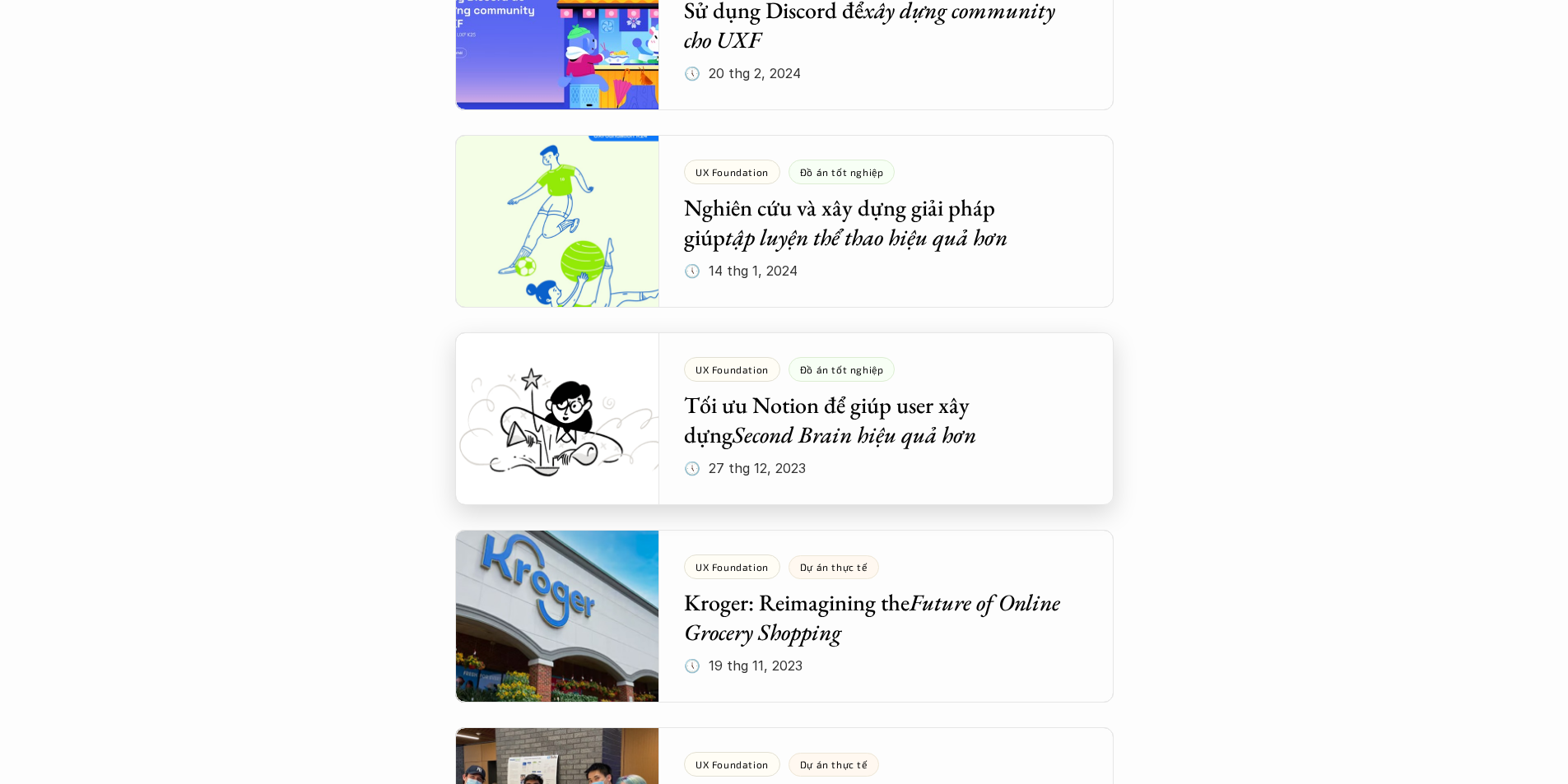
scroll to position [1481, 0]
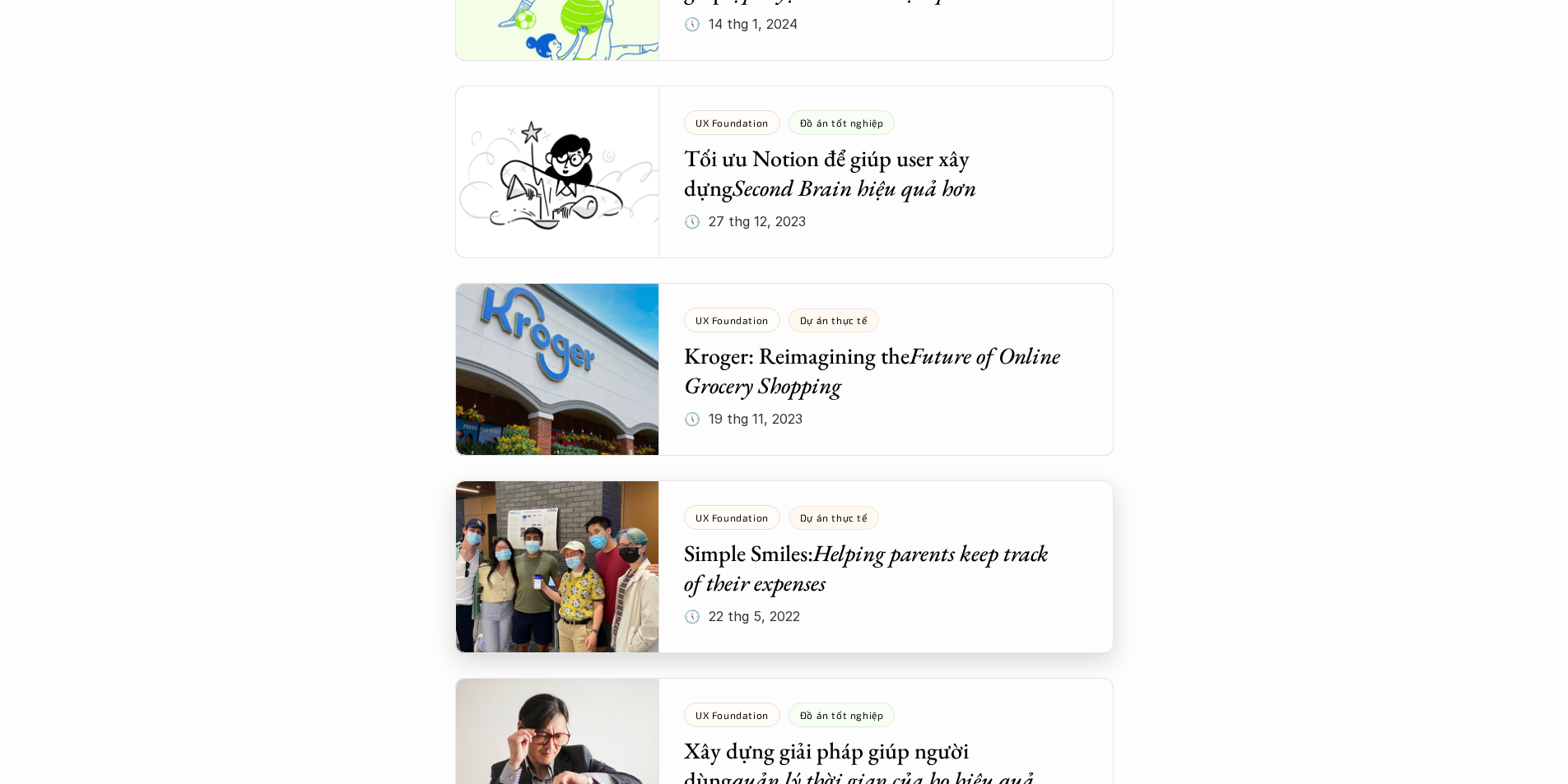
click at [965, 549] on div at bounding box center [784, 566] width 659 height 173
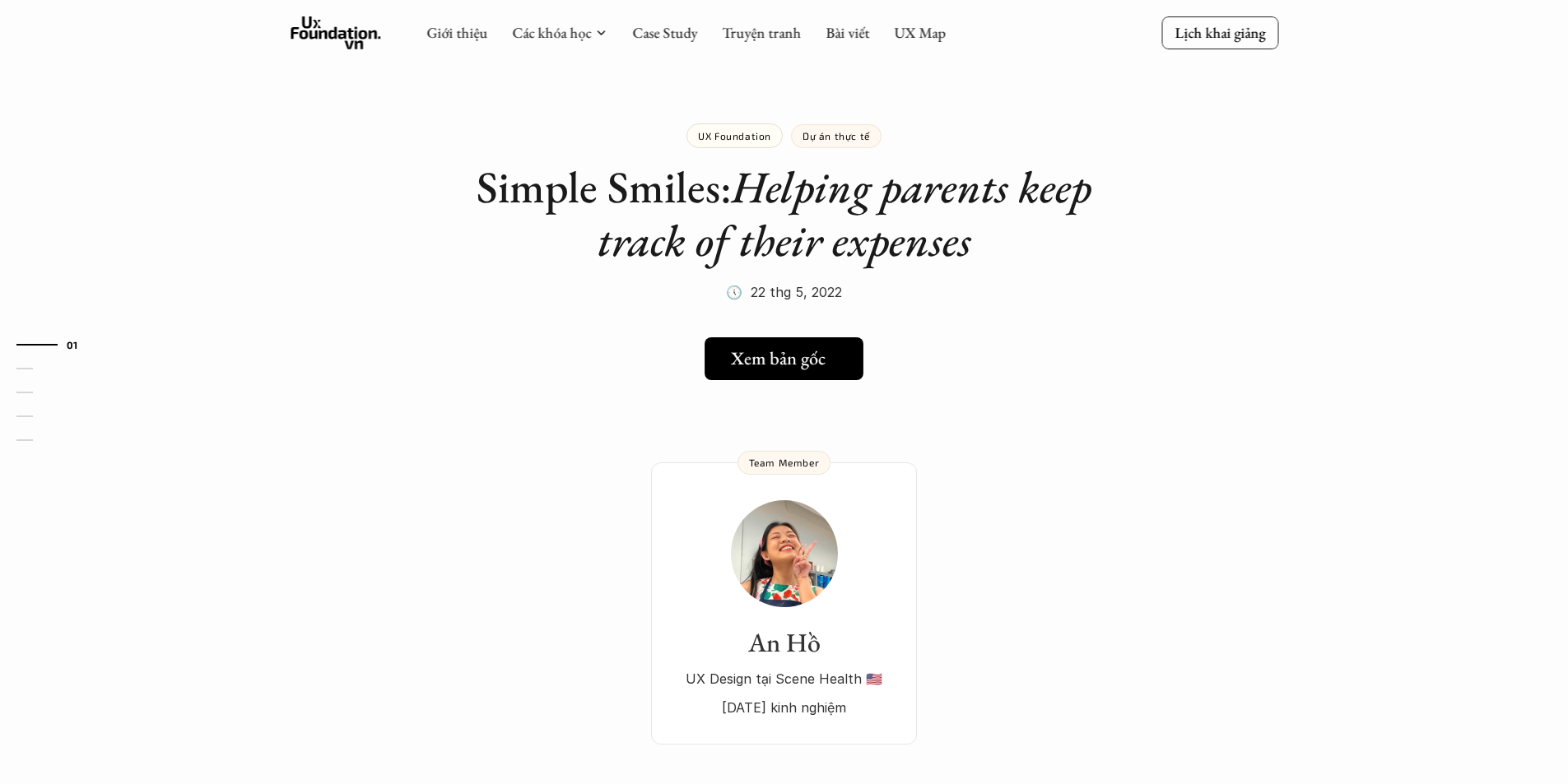
click at [839, 367] on div "Xem bản gốc" at bounding box center [789, 358] width 116 height 21
click at [714, 26] on div "Giới thiệu Các khóa học Case Study Truyện tranh Bài viết UX Map" at bounding box center [686, 32] width 520 height 33
click at [687, 45] on div "Giới thiệu Các khóa học Case Study Truyện tranh Bài viết UX Map" at bounding box center [686, 32] width 520 height 33
click at [669, 32] on link "Case Study" at bounding box center [665, 32] width 65 height 19
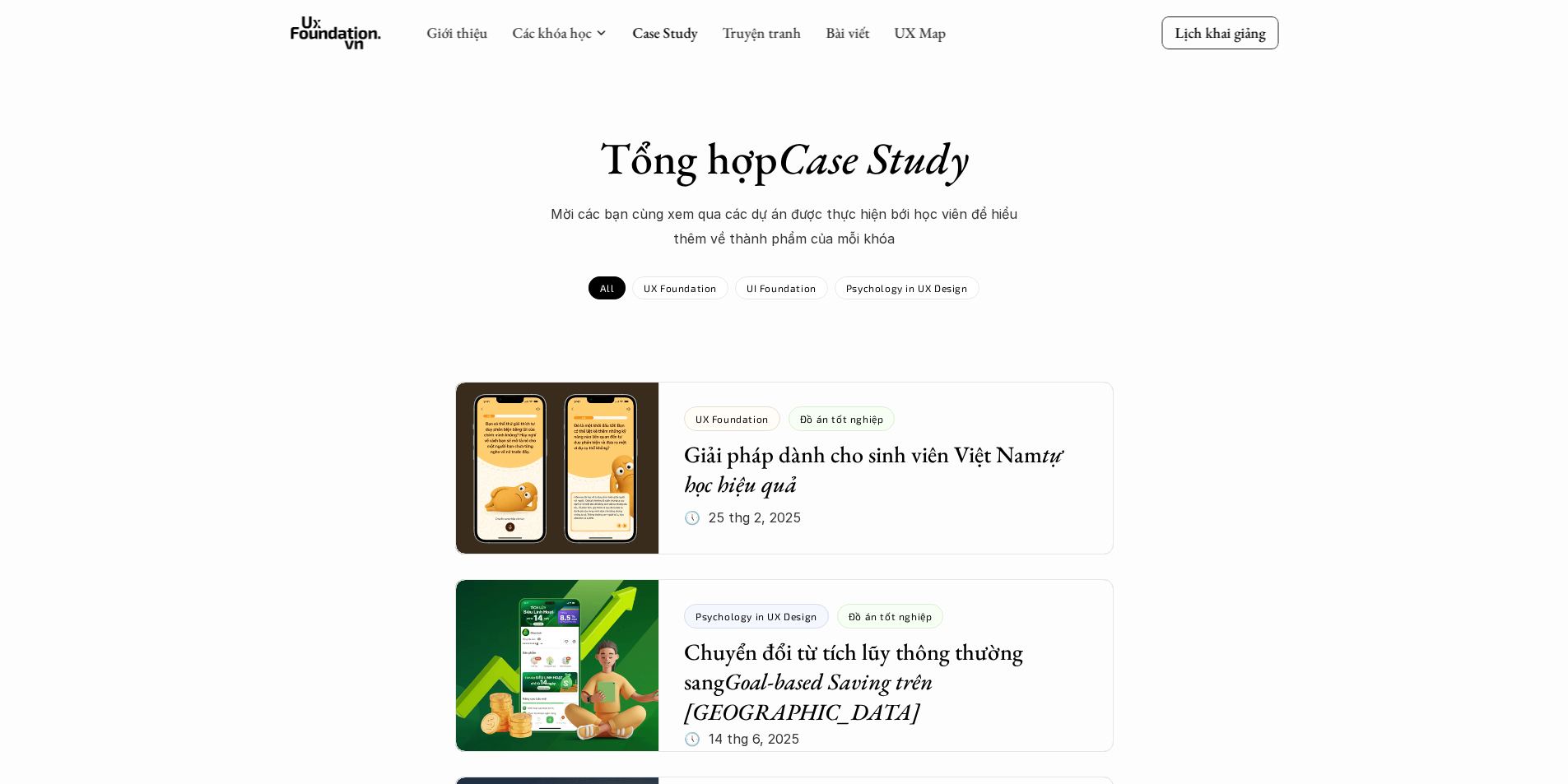
click at [755, 275] on div "Tổng hợp Case Study Mời các bạn cùng xem qua các dự án được thực hiện bới học v…" at bounding box center [784, 215] width 955 height 168
click at [746, 288] on p "UI Foundation" at bounding box center [781, 288] width 70 height 12
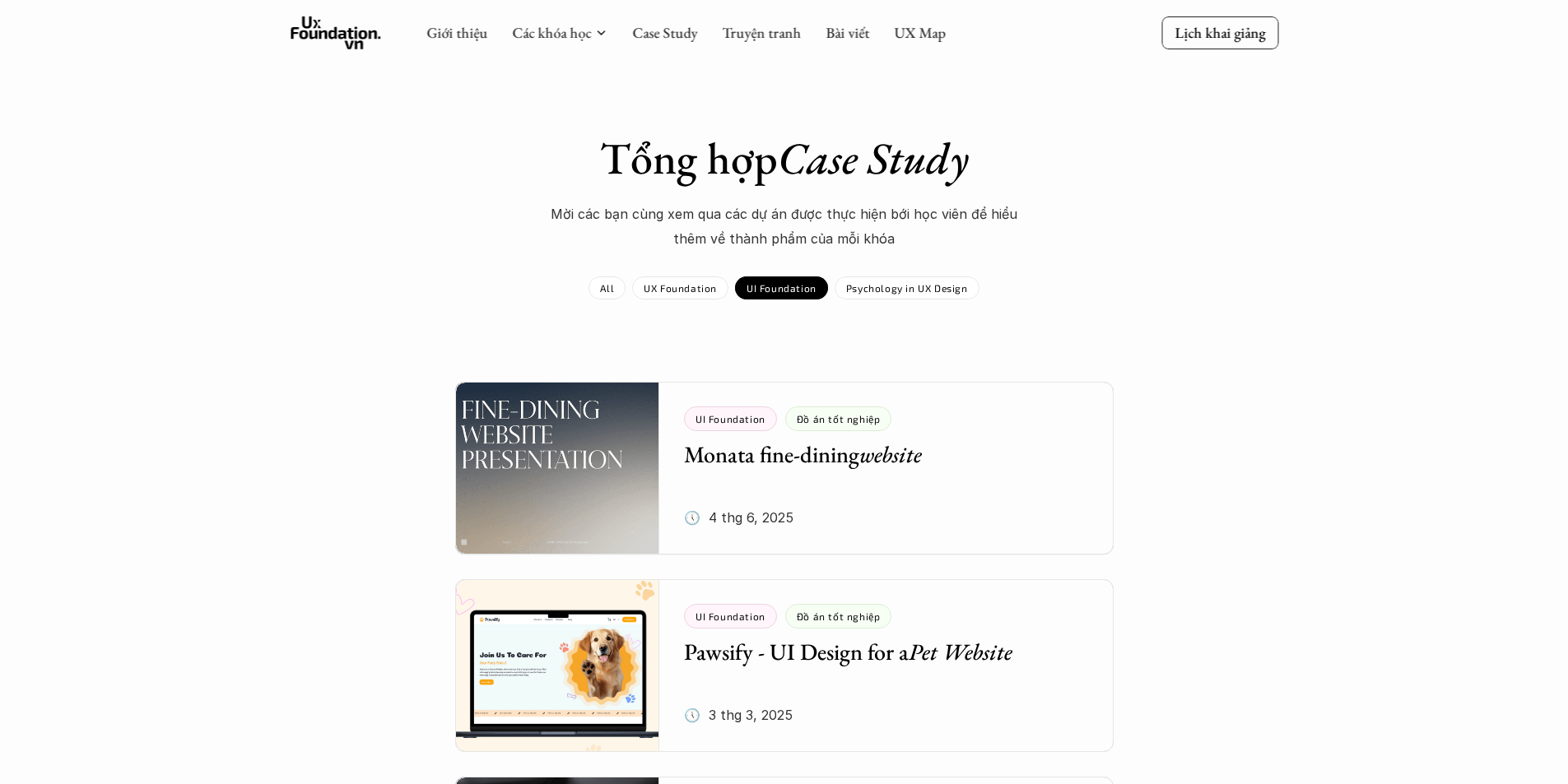
click at [1237, 435] on div "Tổng hợp Case Study Mời các bạn cùng xem qua các dự án được thực hiện bới học v…" at bounding box center [784, 738] width 955 height 1213
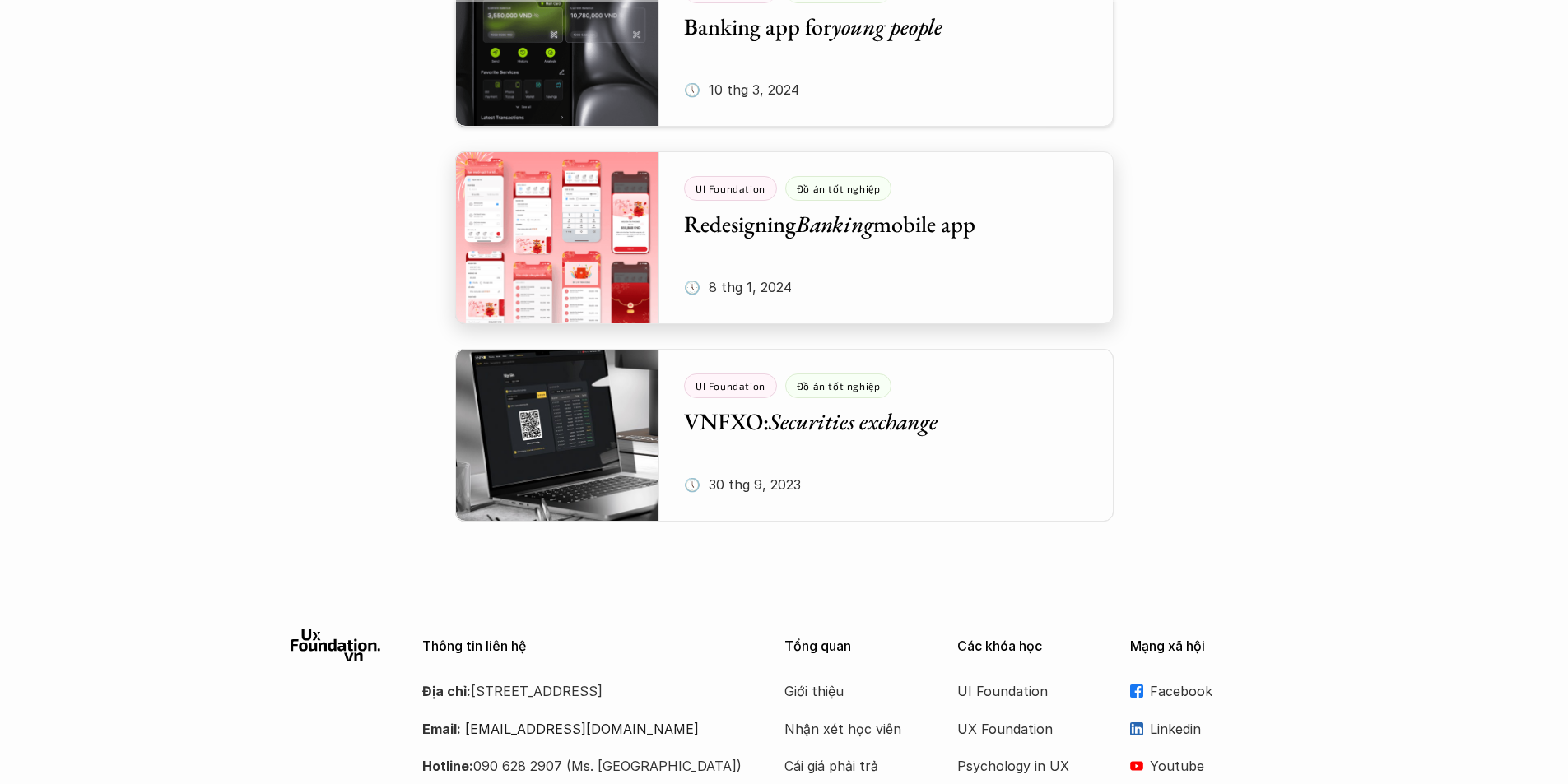
scroll to position [247, 0]
